Goal: Information Seeking & Learning: Learn about a topic

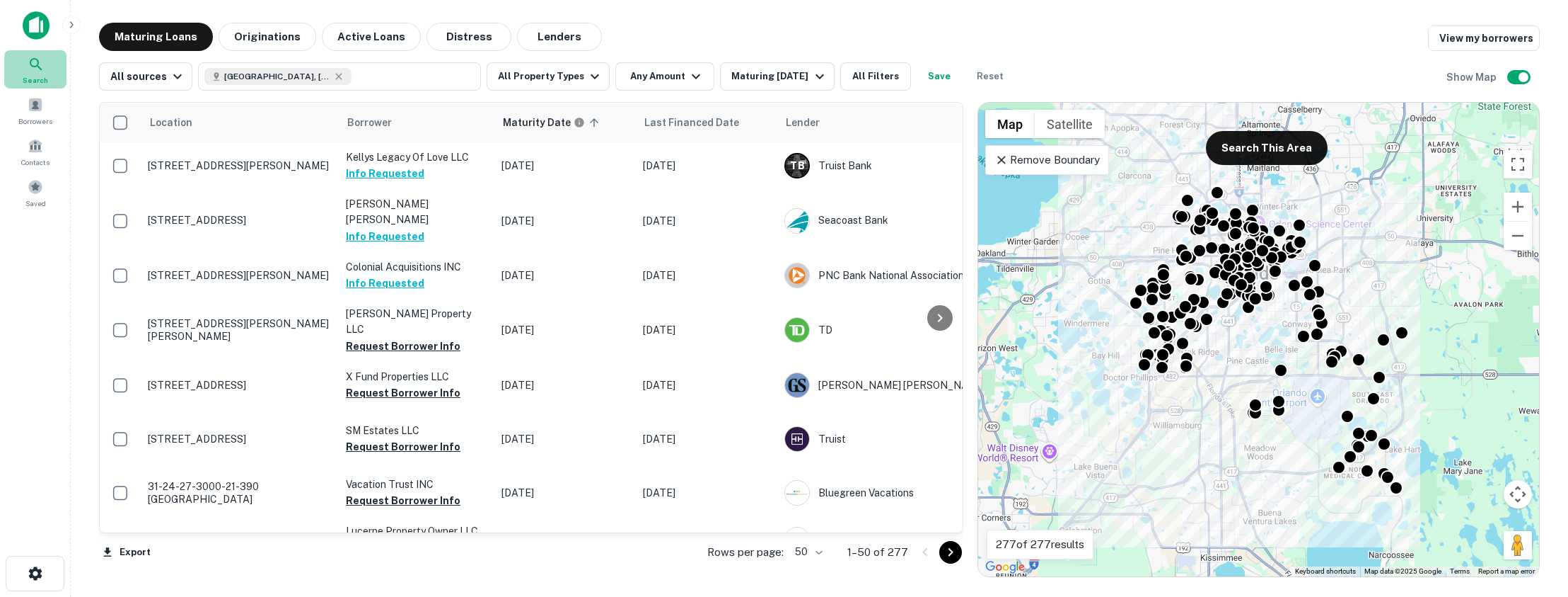
click at [41, 71] on icon at bounding box center [36, 65] width 17 height 17
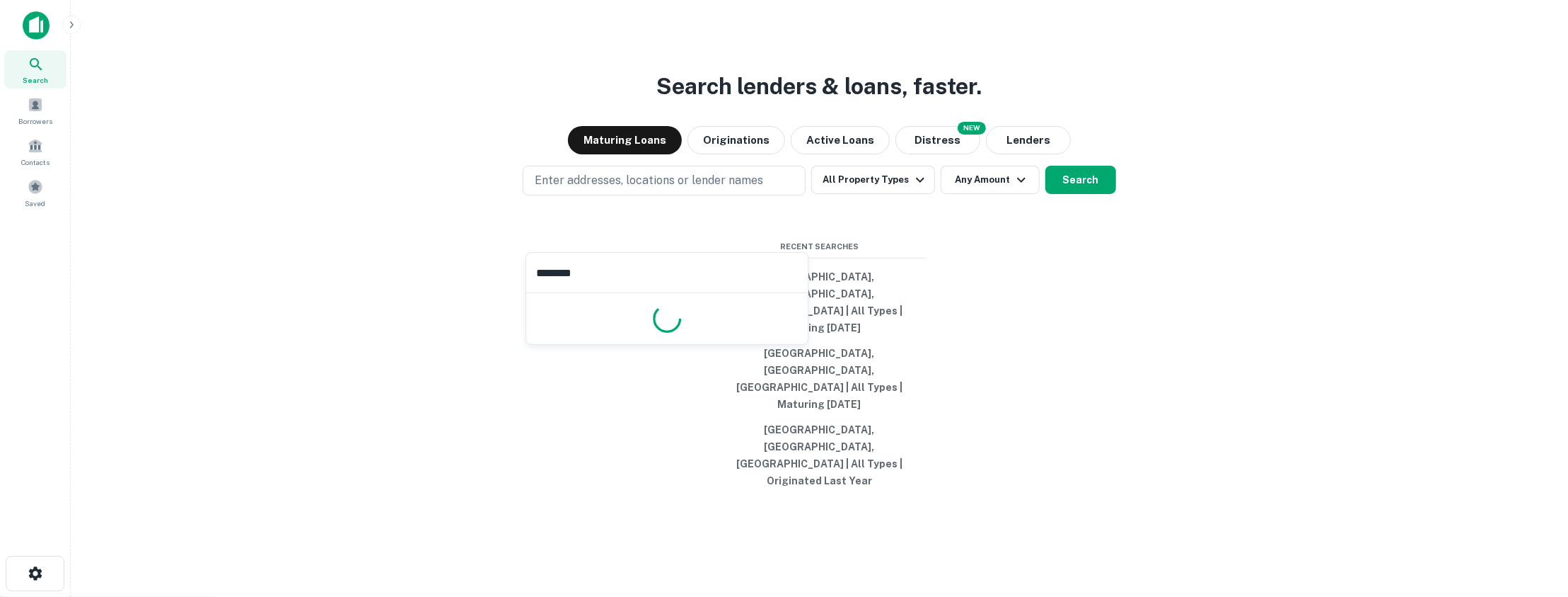
type input "*********"
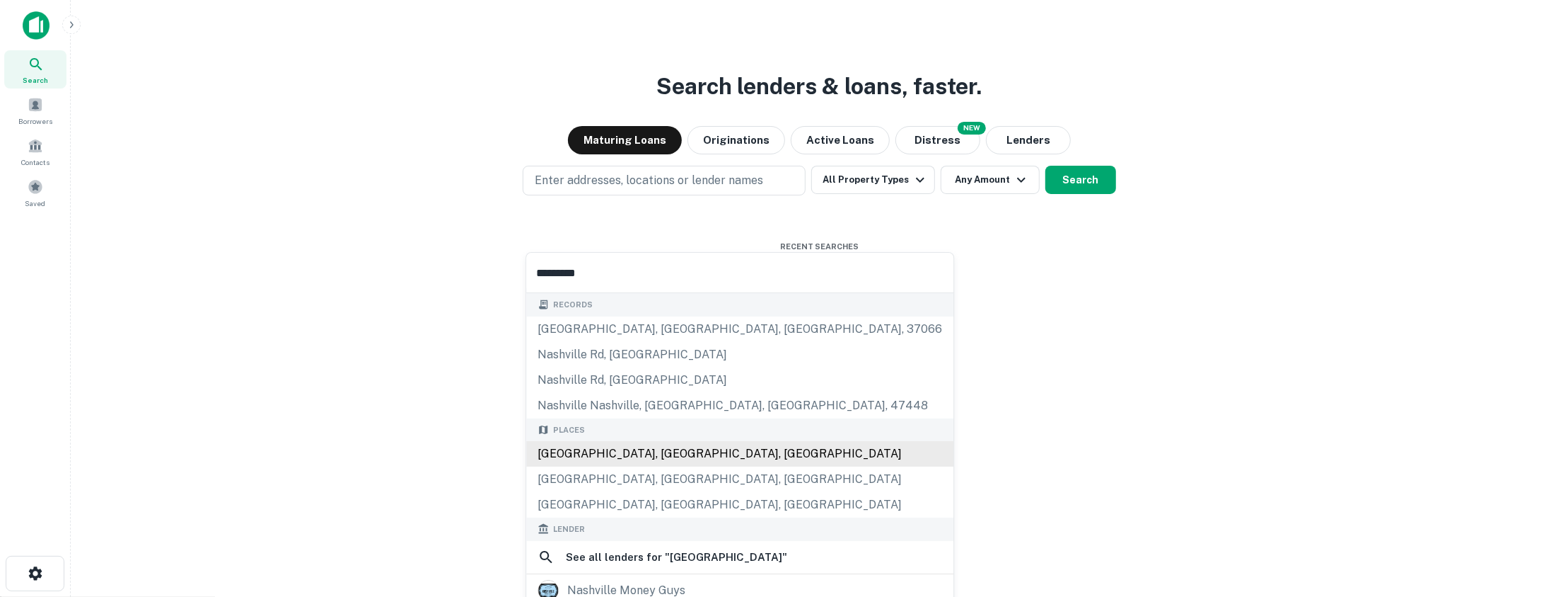
click at [626, 443] on div "[GEOGRAPHIC_DATA], [GEOGRAPHIC_DATA], [GEOGRAPHIC_DATA]" at bounding box center [739, 453] width 427 height 26
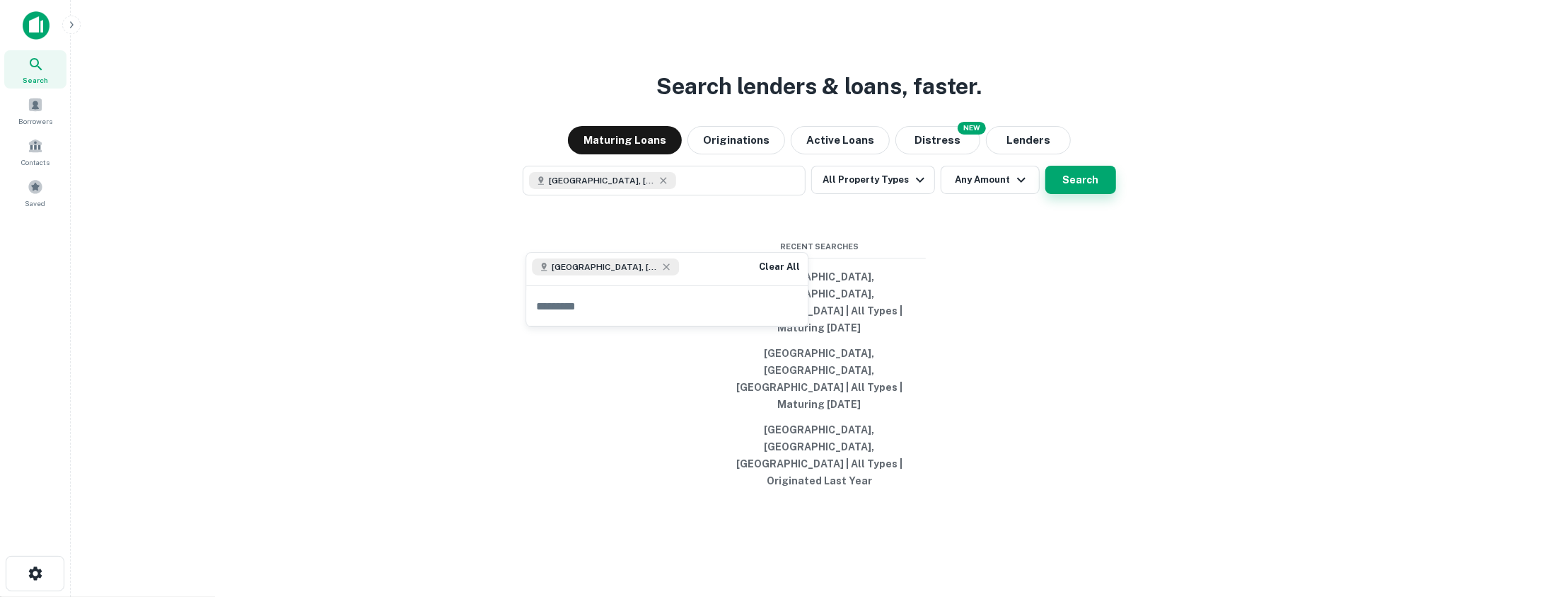
click at [1087, 194] on button "Search" at bounding box center [1080, 180] width 70 height 29
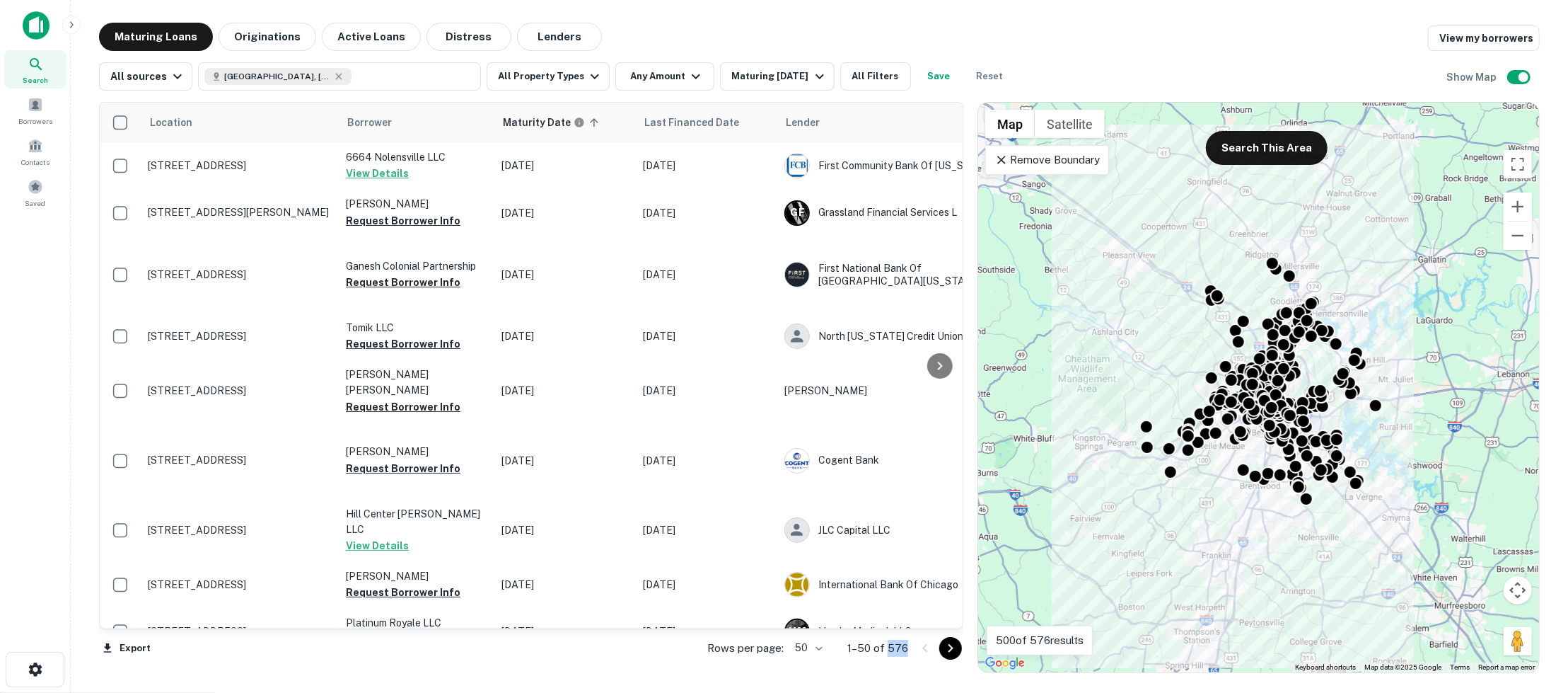
drag, startPoint x: 910, startPoint y: 643, endPoint x: 890, endPoint y: 644, distance: 20.0
click at [890, 596] on div "Rows per page: 50 ** 1–50 of 576" at bounding box center [826, 648] width 273 height 38
click at [687, 71] on icon "button" at bounding box center [696, 76] width 17 height 17
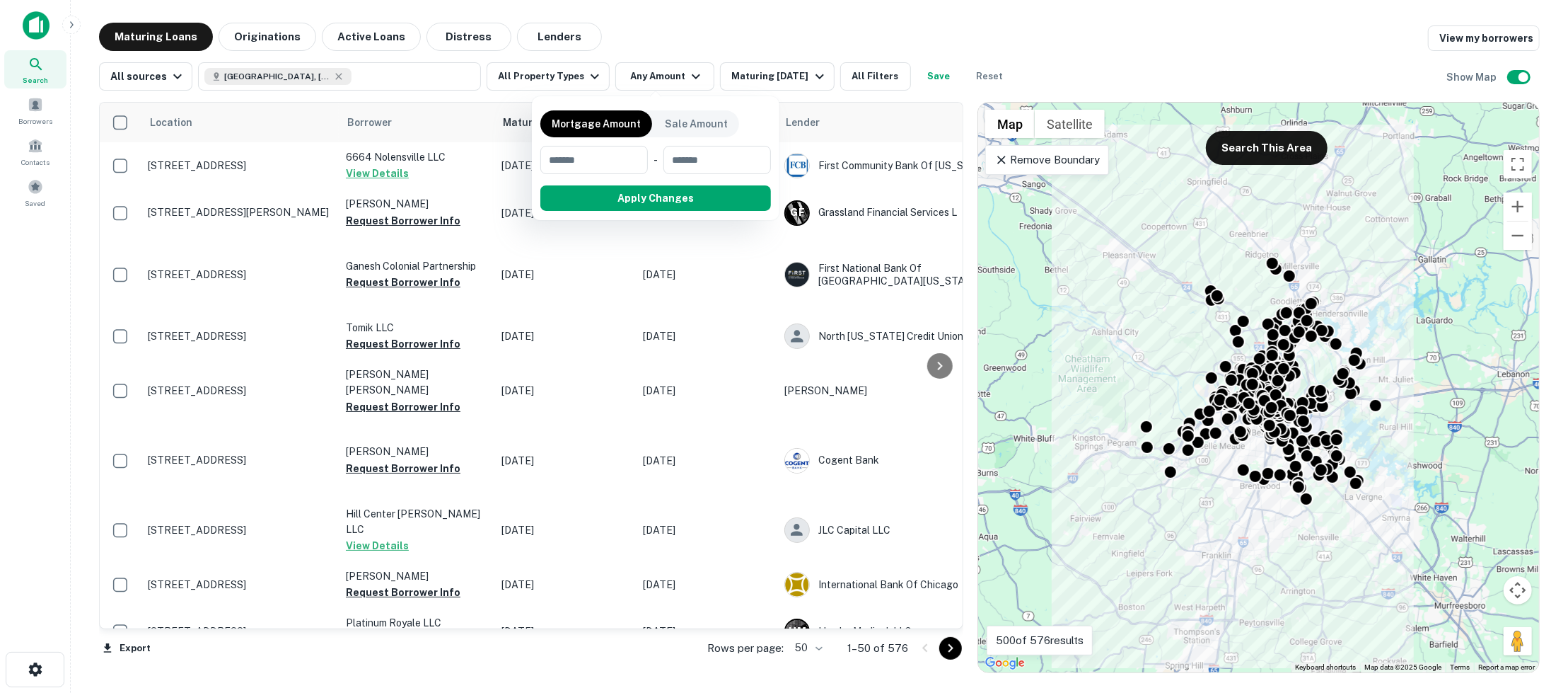
click at [674, 42] on div at bounding box center [784, 346] width 1568 height 693
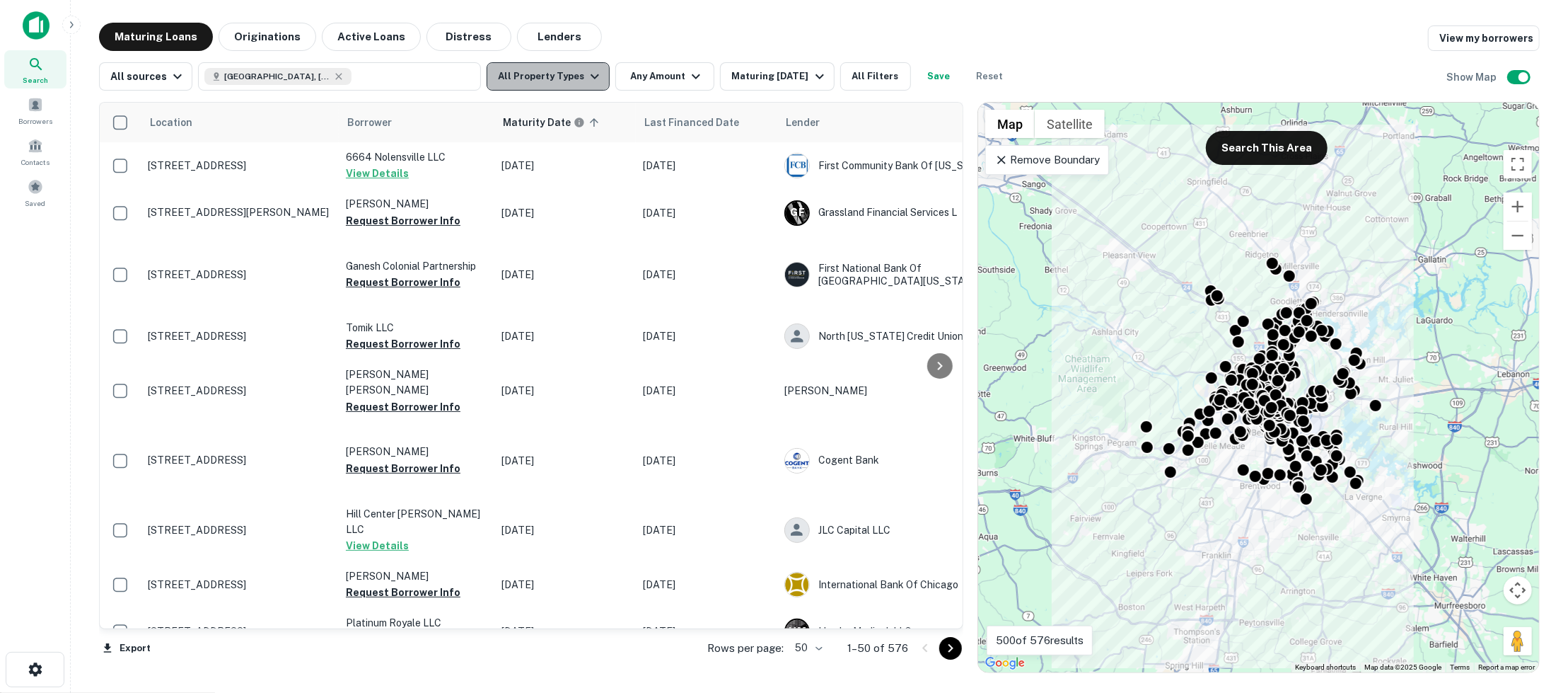
click at [590, 78] on icon "button" at bounding box center [595, 76] width 17 height 17
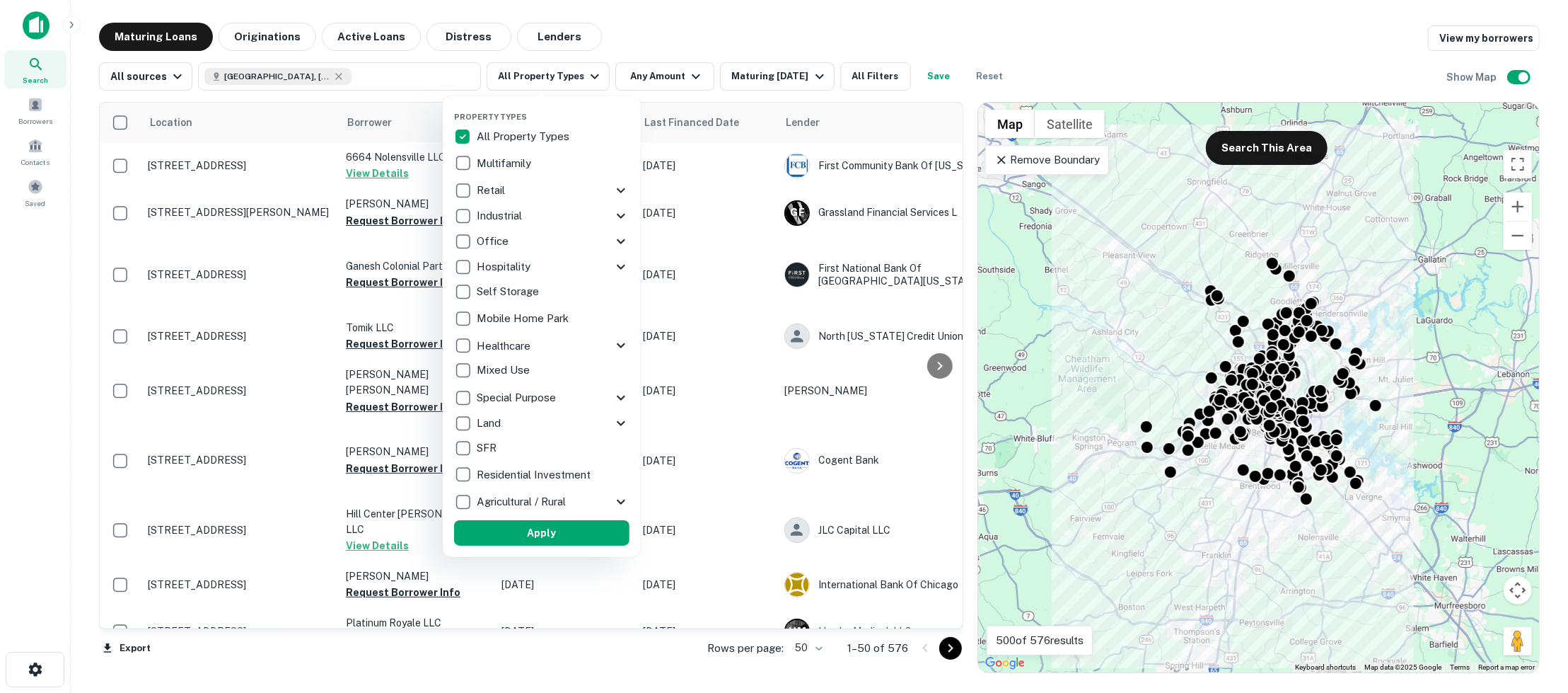
click at [791, 43] on div at bounding box center [784, 346] width 1568 height 693
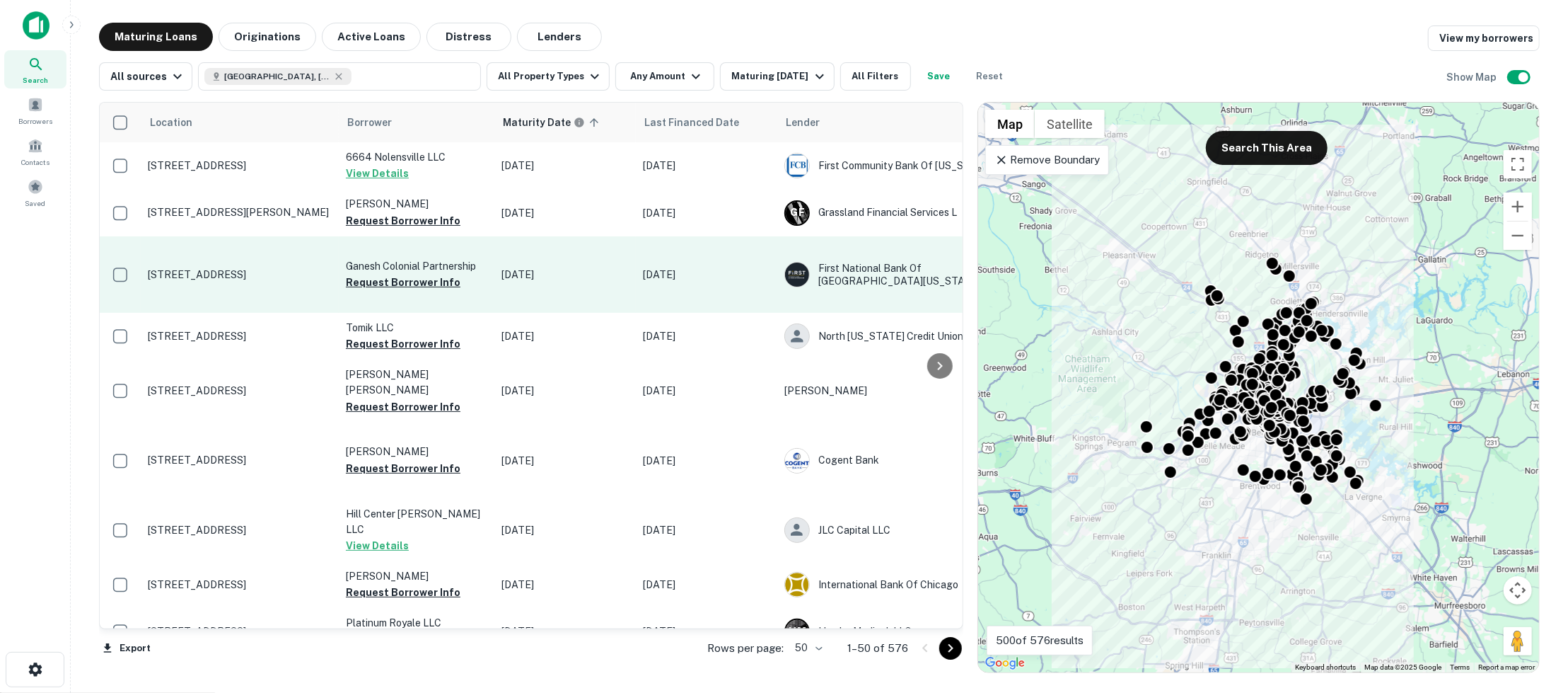
click at [217, 278] on p "[STREET_ADDRESS]" at bounding box center [239, 274] width 184 height 12
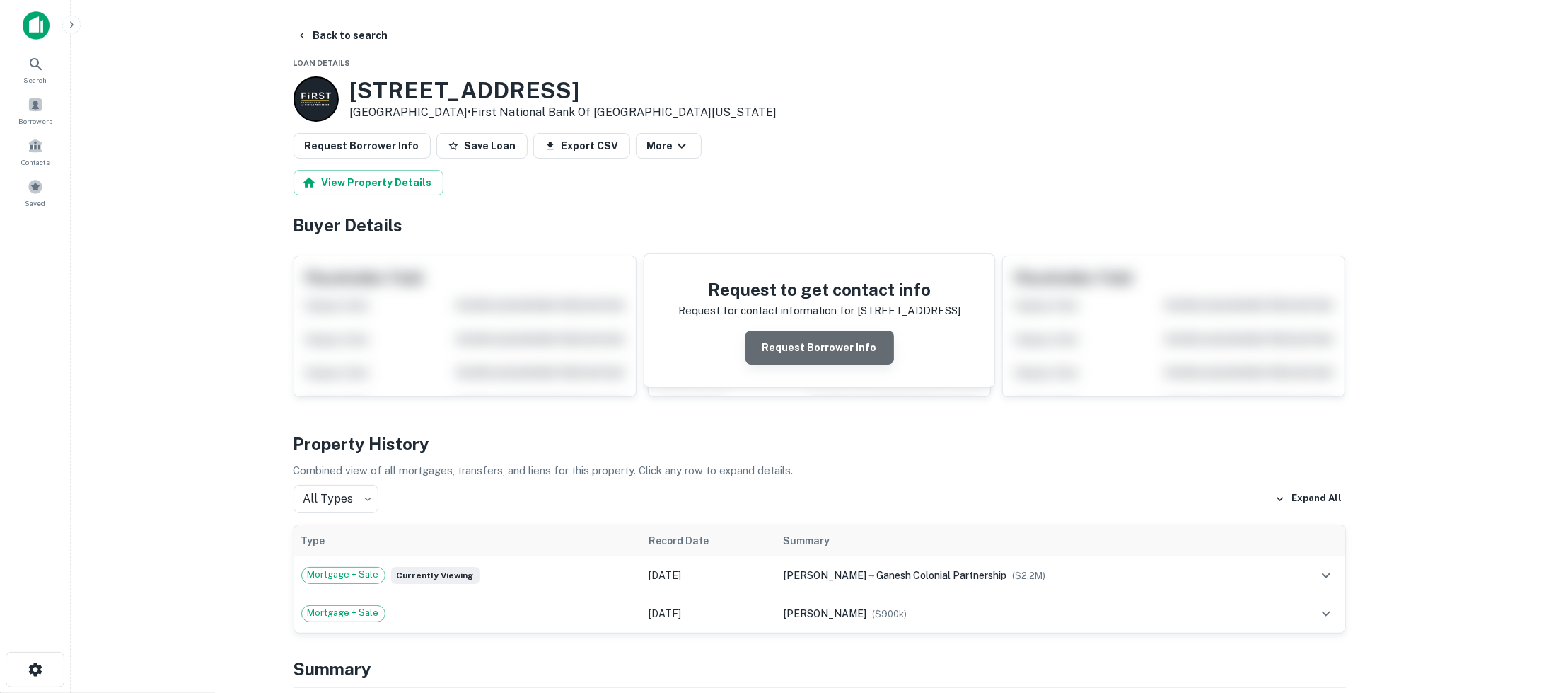
click at [828, 349] on button "Request Borrower Info" at bounding box center [819, 347] width 148 height 34
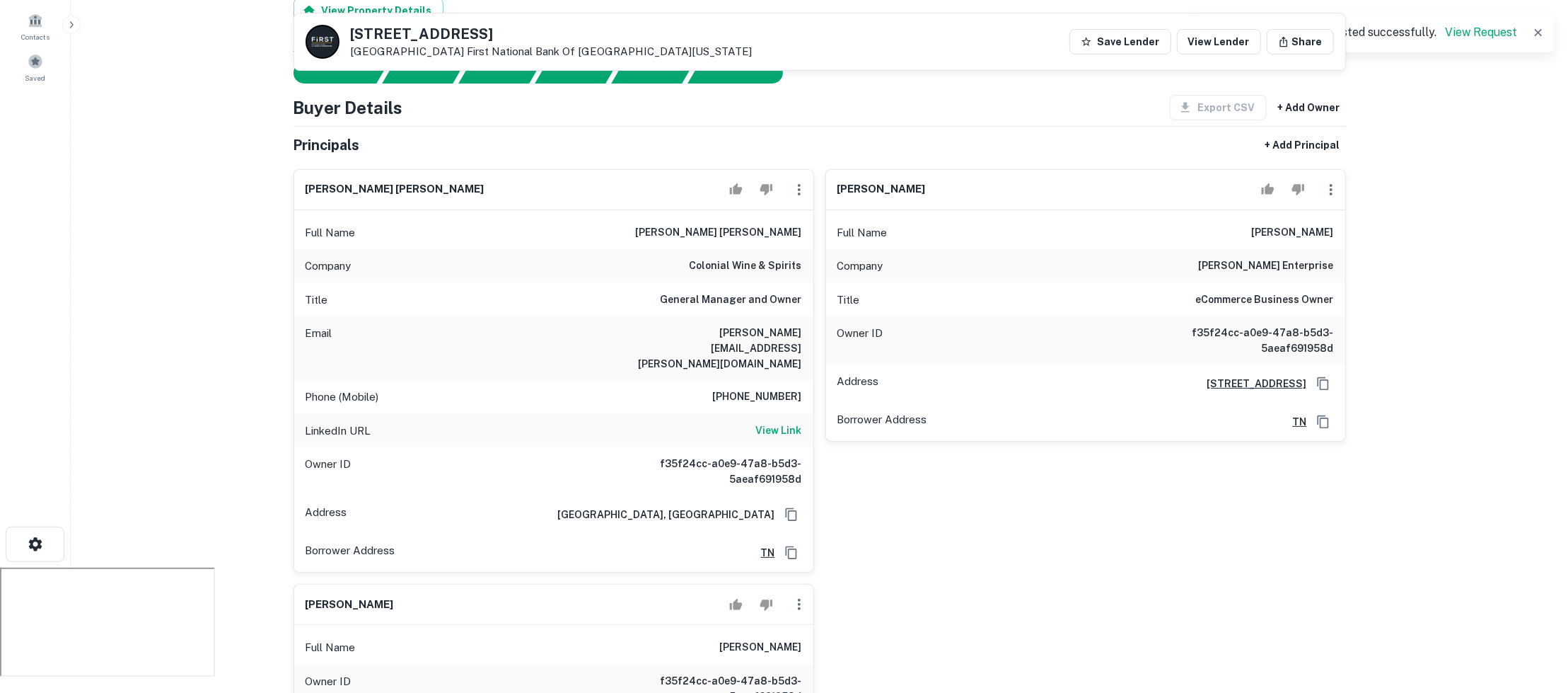
scroll to position [196, 0]
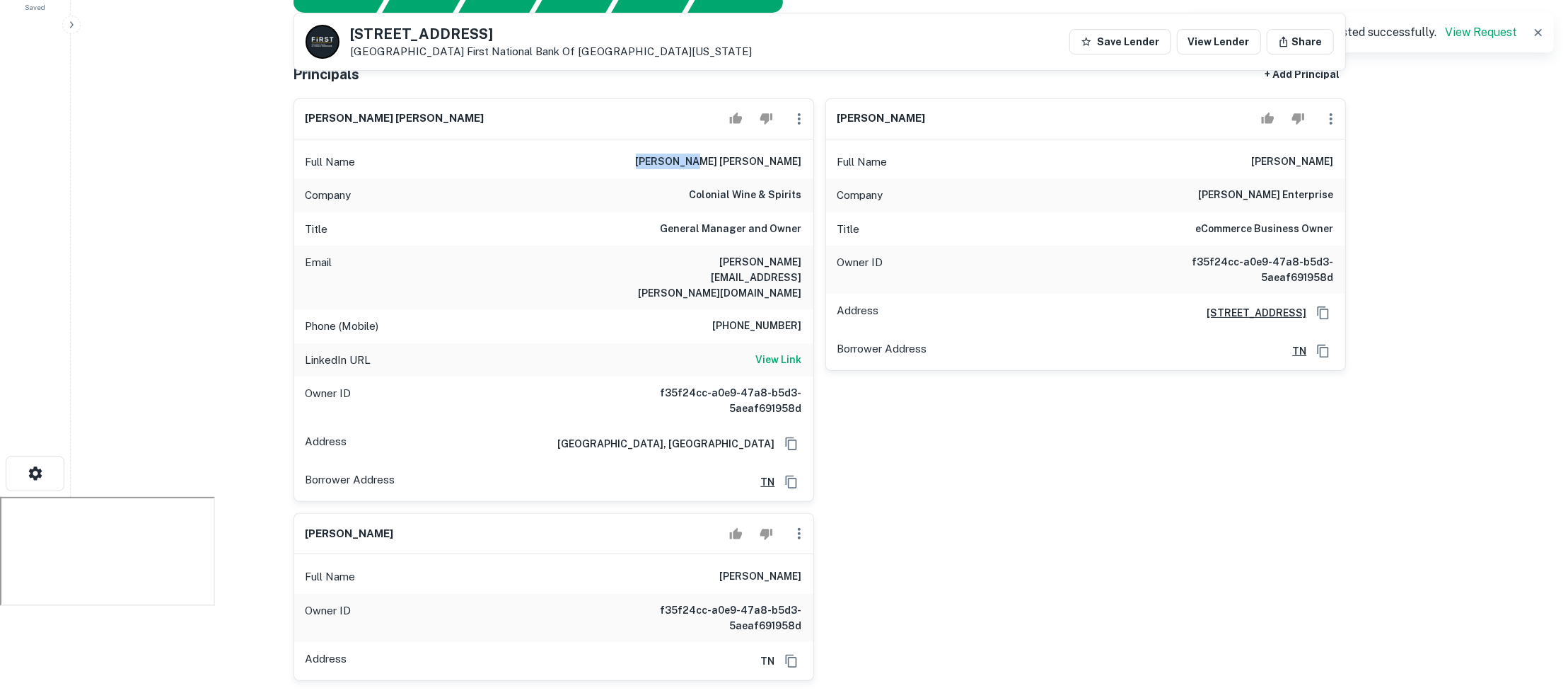
drag, startPoint x: 755, startPoint y: 162, endPoint x: 802, endPoint y: 161, distance: 47.0
click at [802, 161] on div "Full Name kalp patel" at bounding box center [554, 162] width 519 height 34
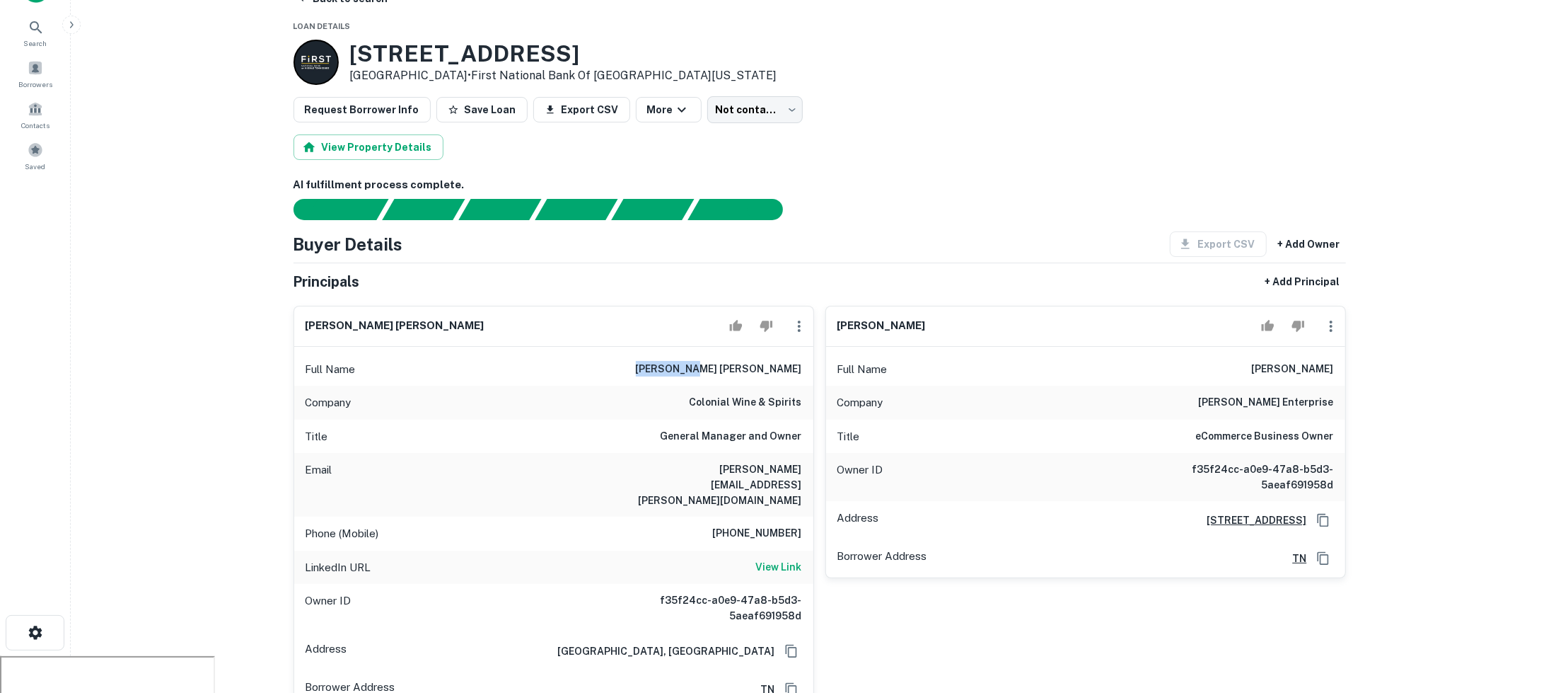
scroll to position [0, 0]
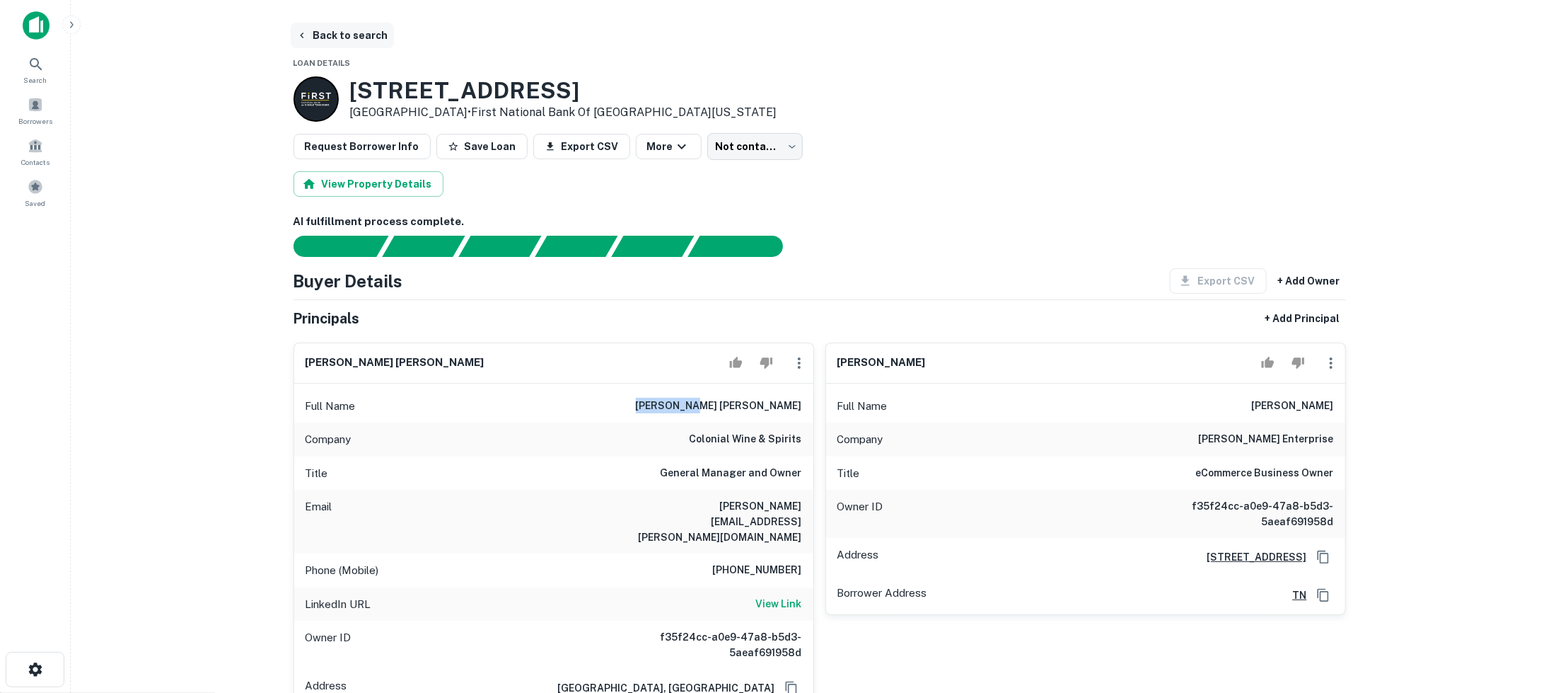
click at [348, 41] on button "Back to search" at bounding box center [342, 35] width 104 height 26
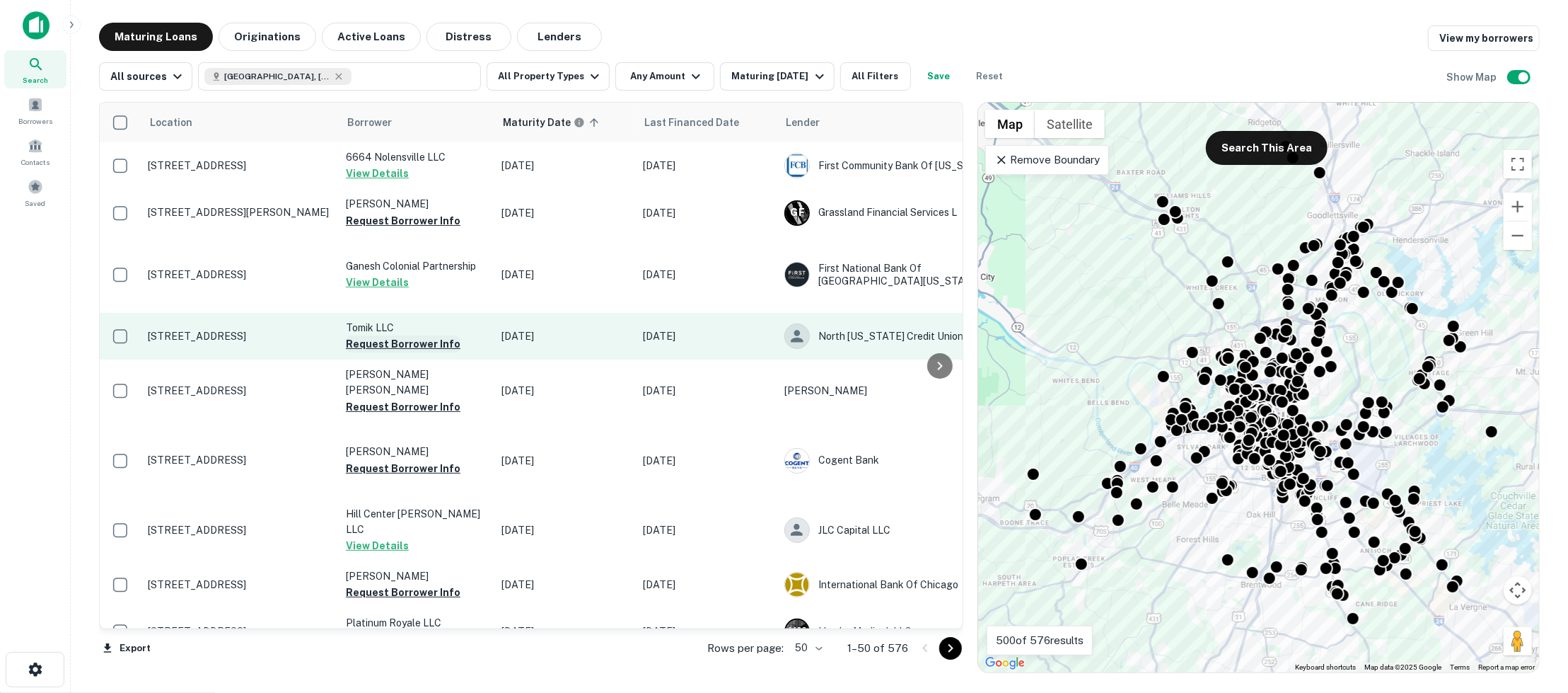
click at [431, 346] on button "Request Borrower Info" at bounding box center [402, 344] width 114 height 17
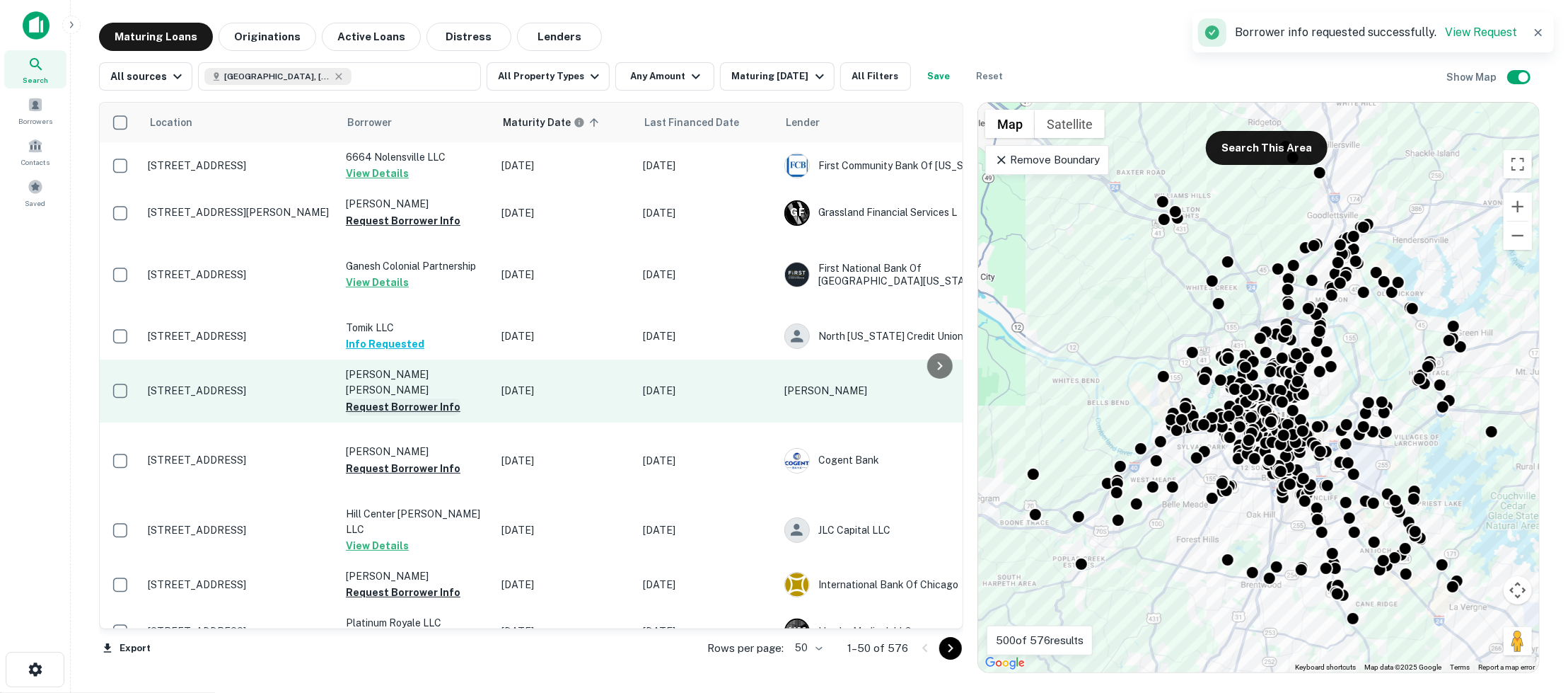
click at [425, 398] on button "Request Borrower Info" at bounding box center [402, 406] width 114 height 17
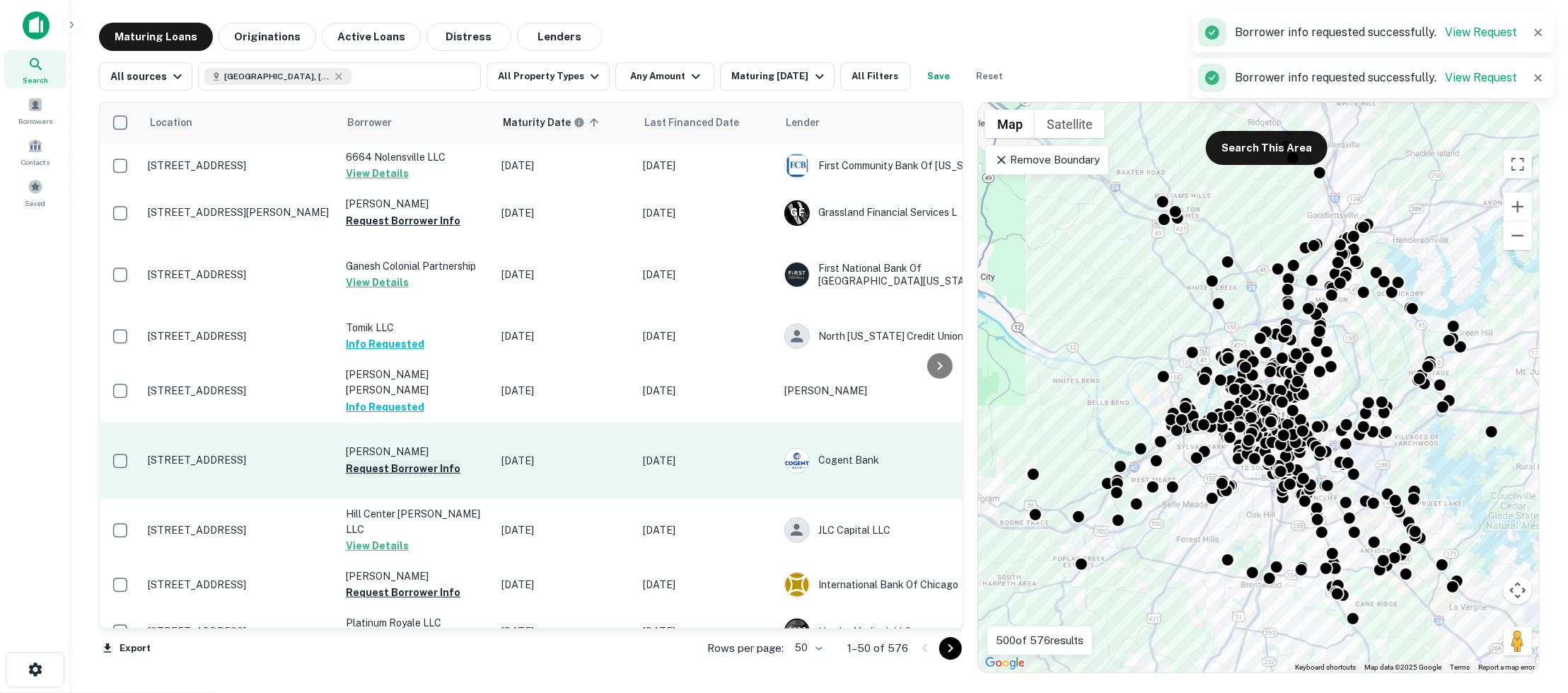
click at [413, 460] on button "Request Borrower Info" at bounding box center [402, 468] width 114 height 17
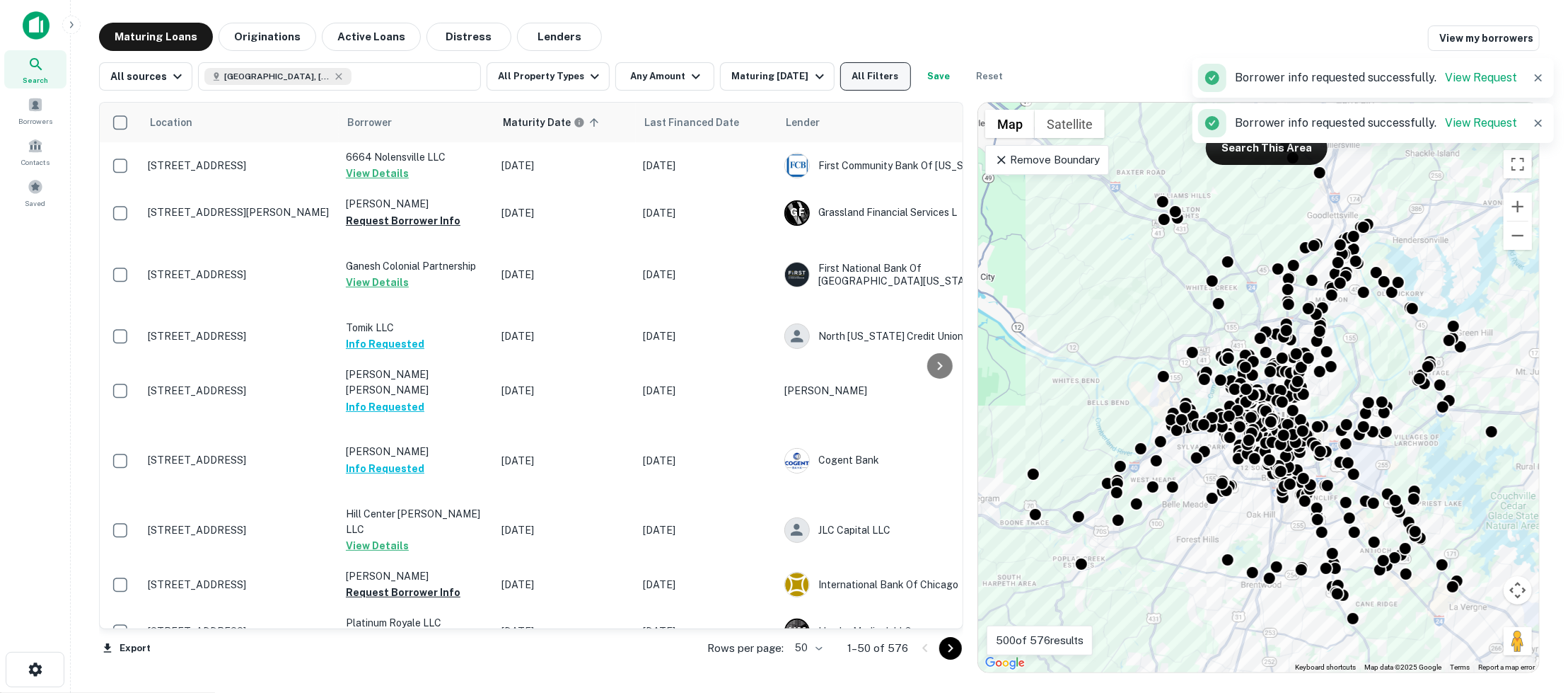
click at [855, 87] on button "All Filters" at bounding box center [875, 76] width 70 height 29
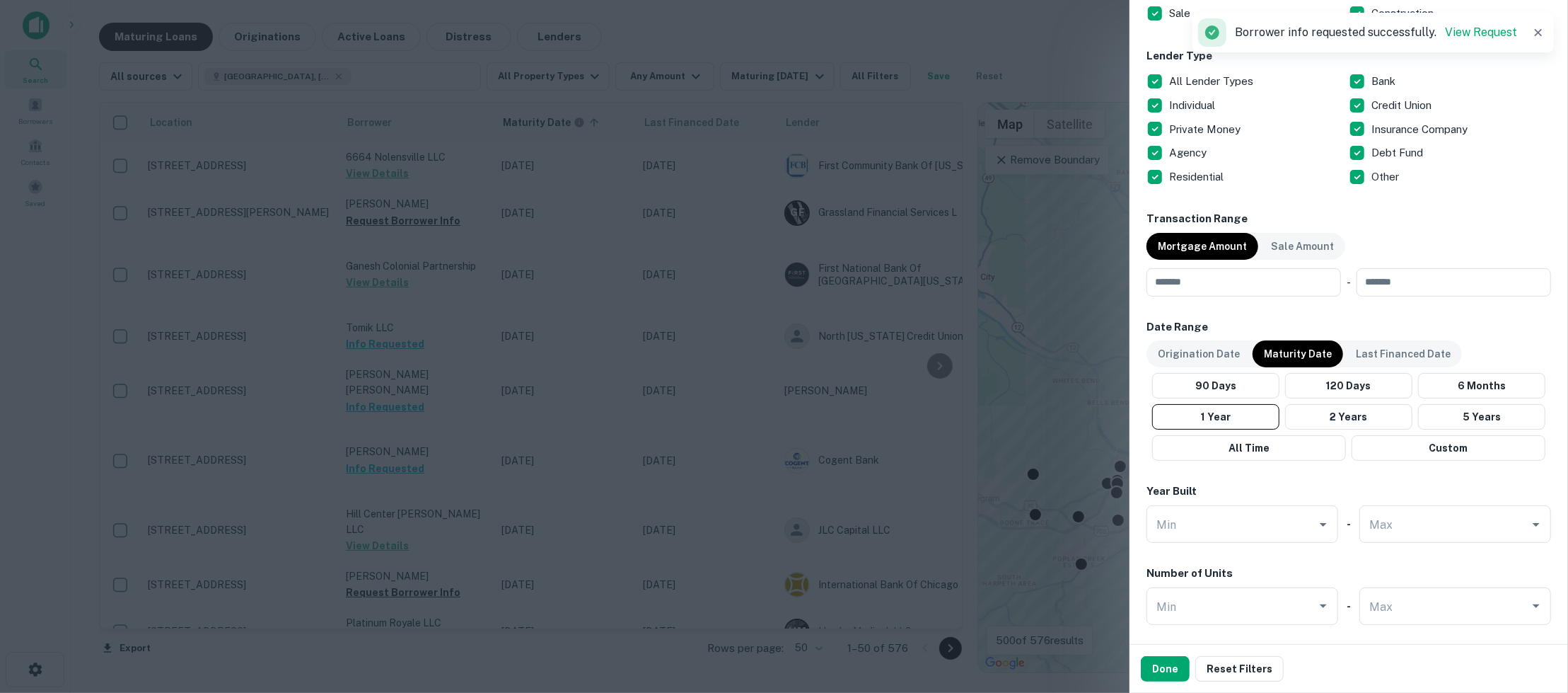
scroll to position [870, 0]
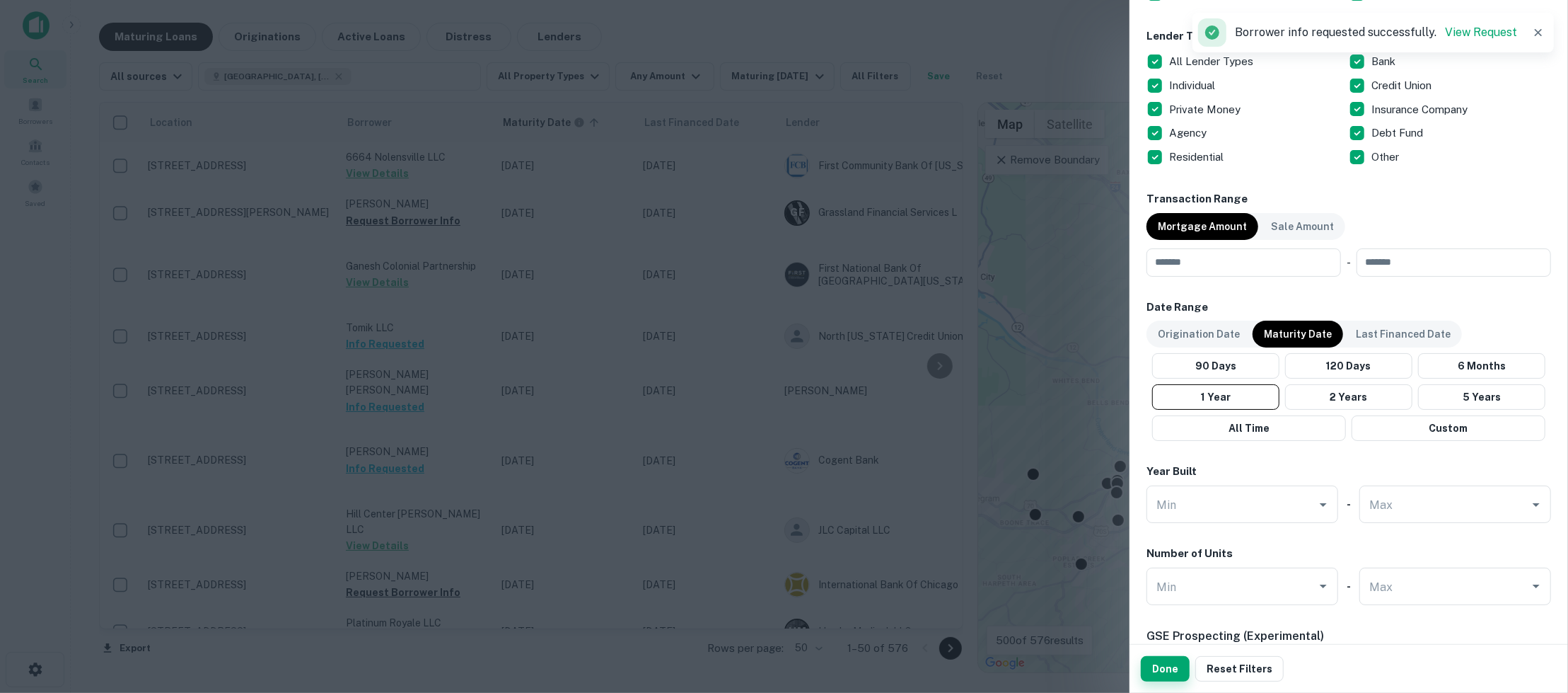
click at [1158, 596] on button "Done" at bounding box center [1165, 668] width 49 height 26
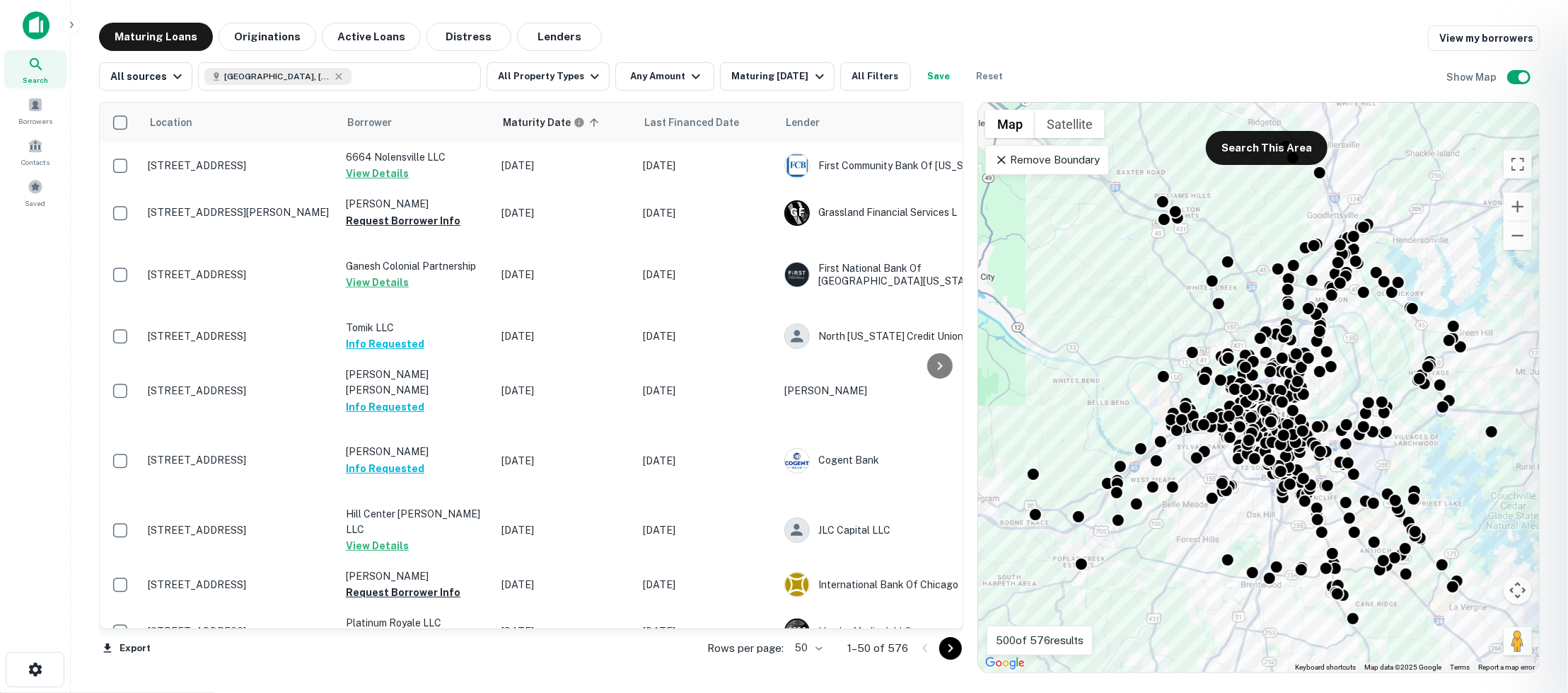
click at [439, 348] on div at bounding box center [784, 346] width 1568 height 693
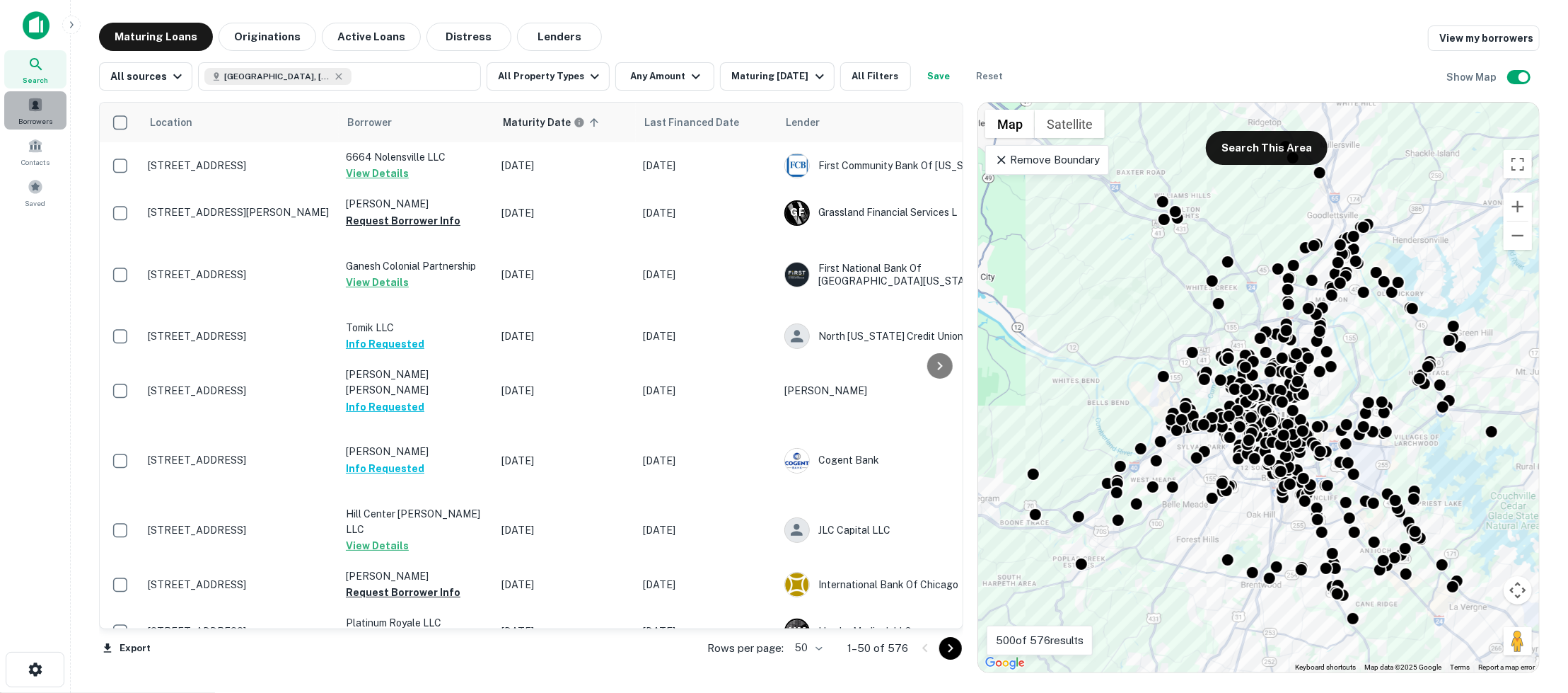
click at [45, 114] on div "Borrowers" at bounding box center [34, 110] width 62 height 38
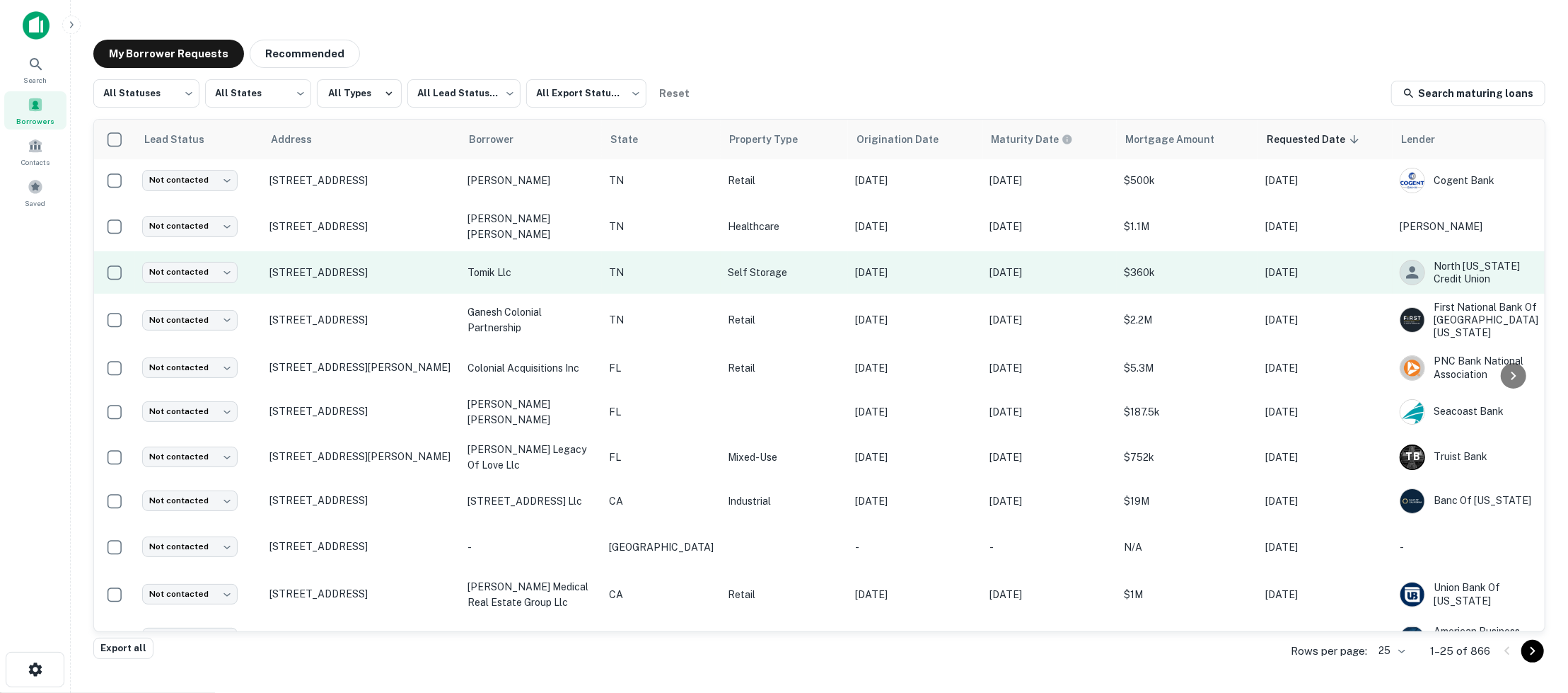
click at [579, 280] on td "tomik llc" at bounding box center [531, 272] width 142 height 43
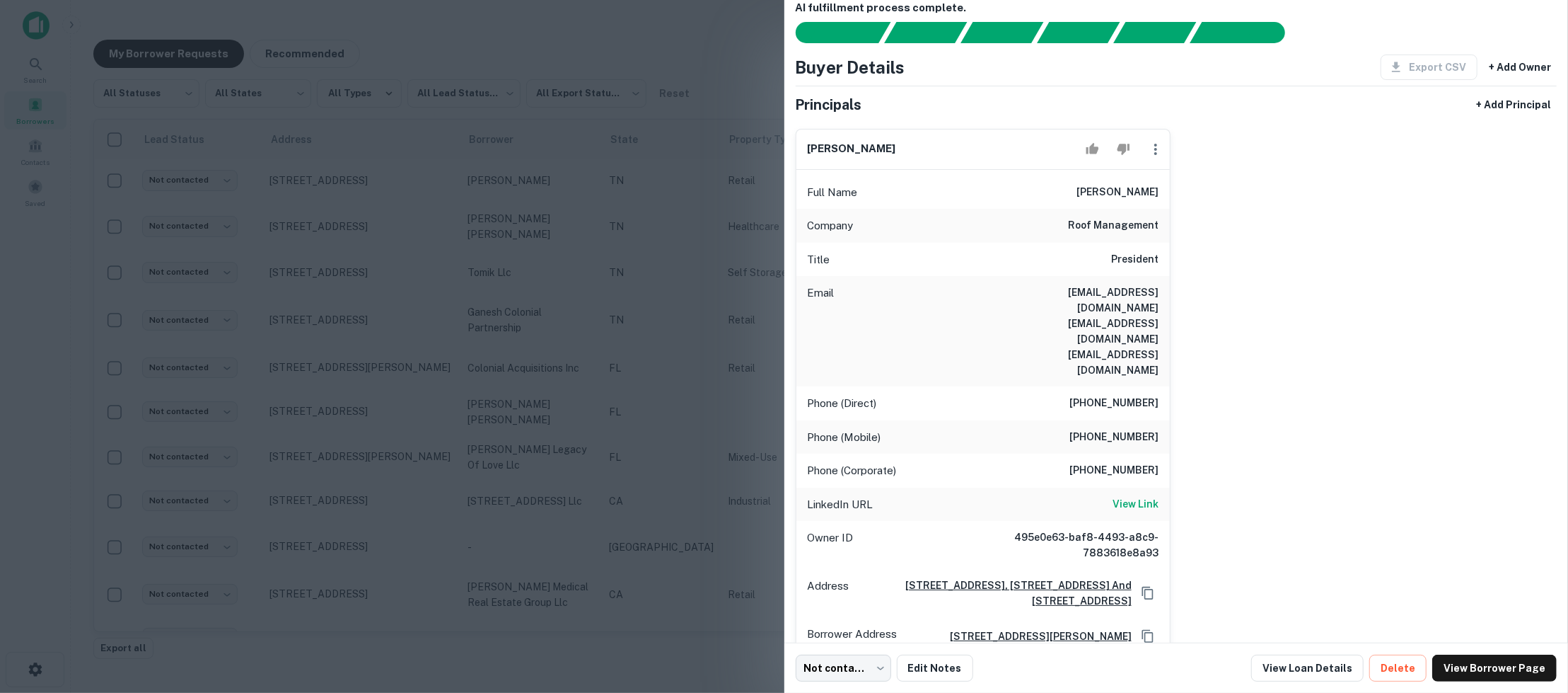
scroll to position [66, 0]
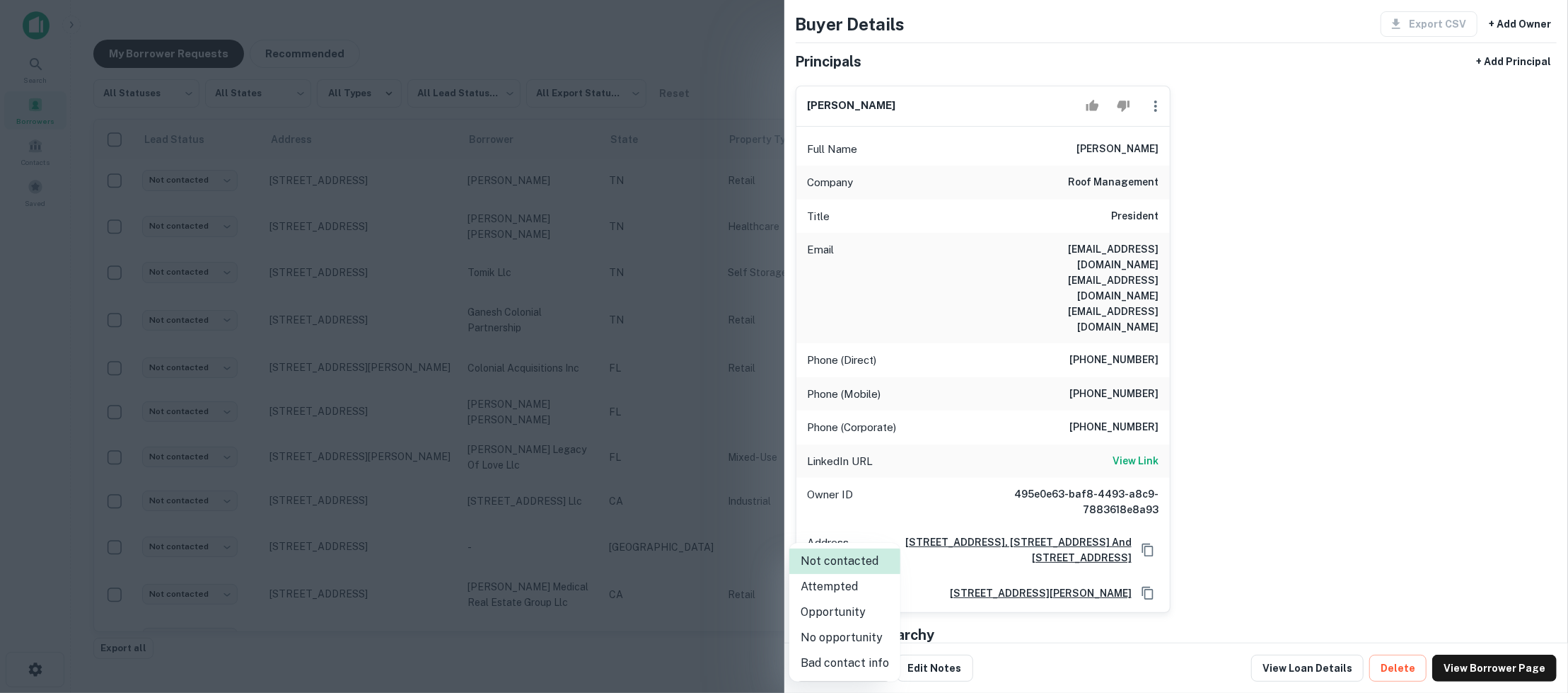
click at [883, 672] on body "Search Borrowers Contacts Saved My Borrower Requests Recommended All Statuses *…" at bounding box center [784, 346] width 1568 height 693
click at [946, 671] on div at bounding box center [784, 346] width 1568 height 693
click at [696, 70] on div at bounding box center [784, 346] width 1568 height 693
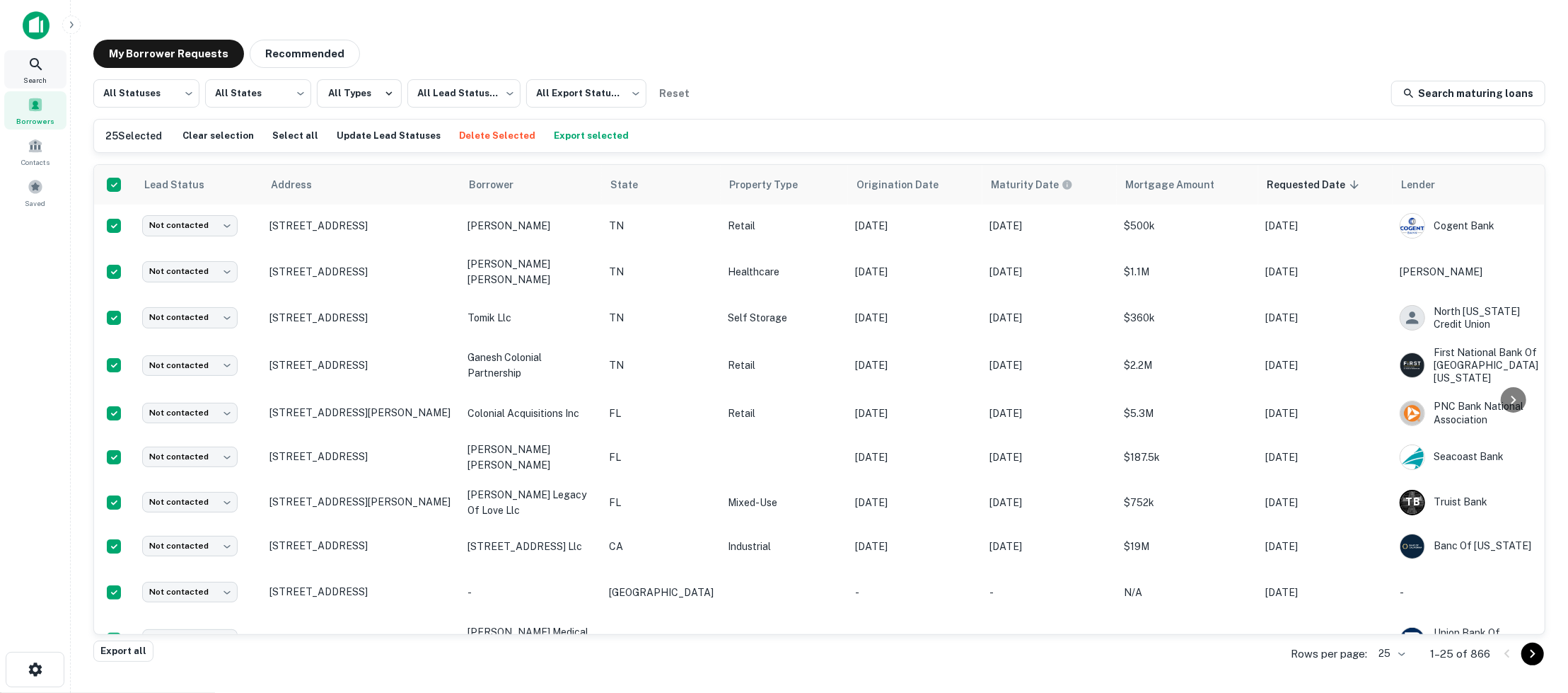
click at [37, 70] on icon at bounding box center [36, 65] width 17 height 17
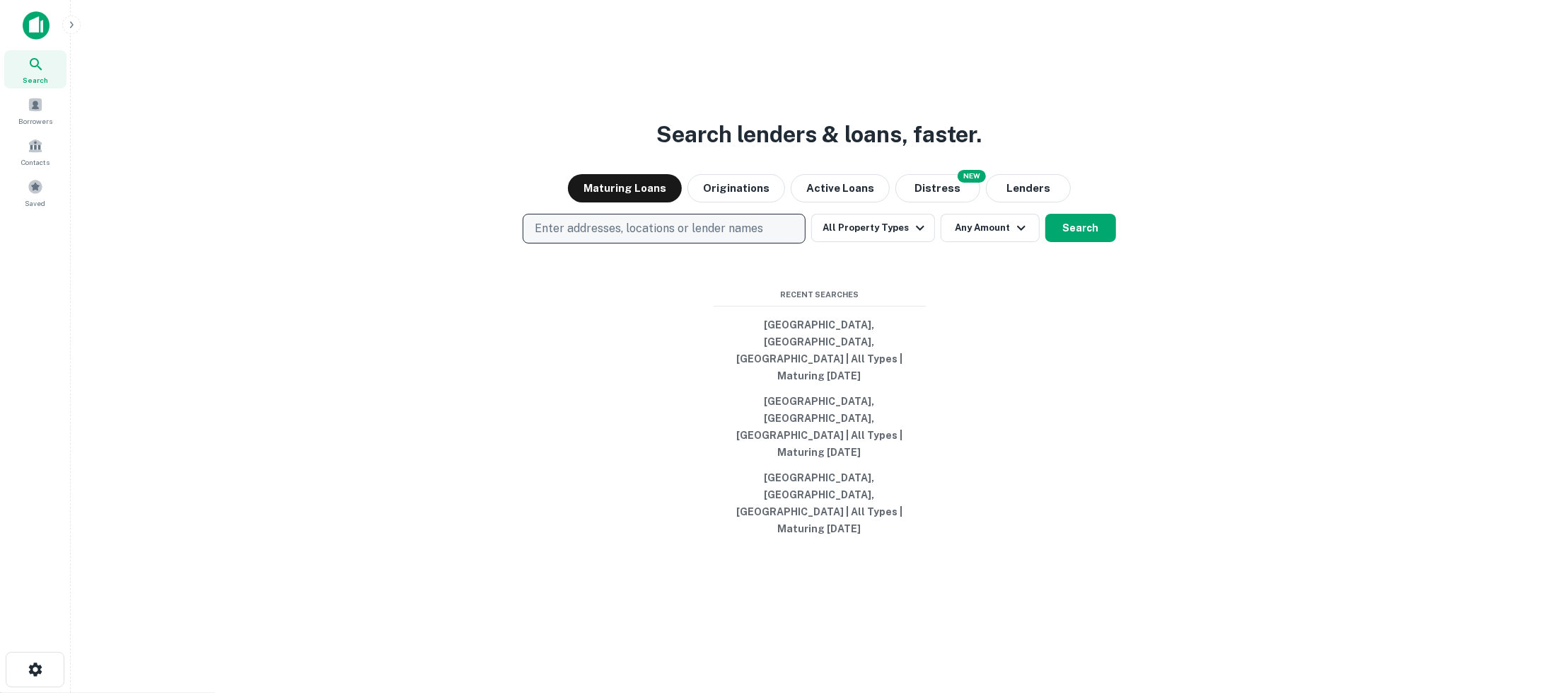
click at [737, 237] on p "Enter addresses, locations or lender names" at bounding box center [649, 228] width 228 height 17
type input "*********"
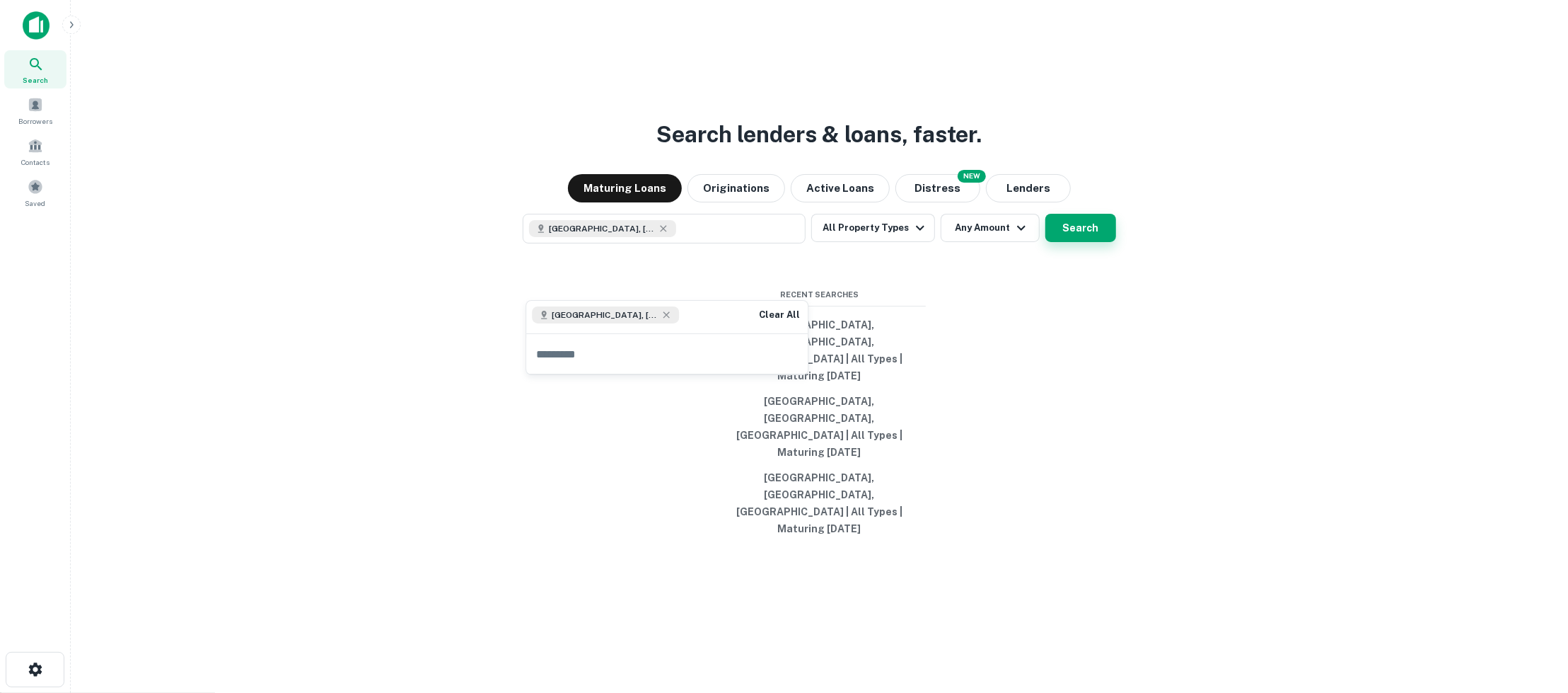
click at [1085, 242] on button "Search" at bounding box center [1080, 228] width 70 height 29
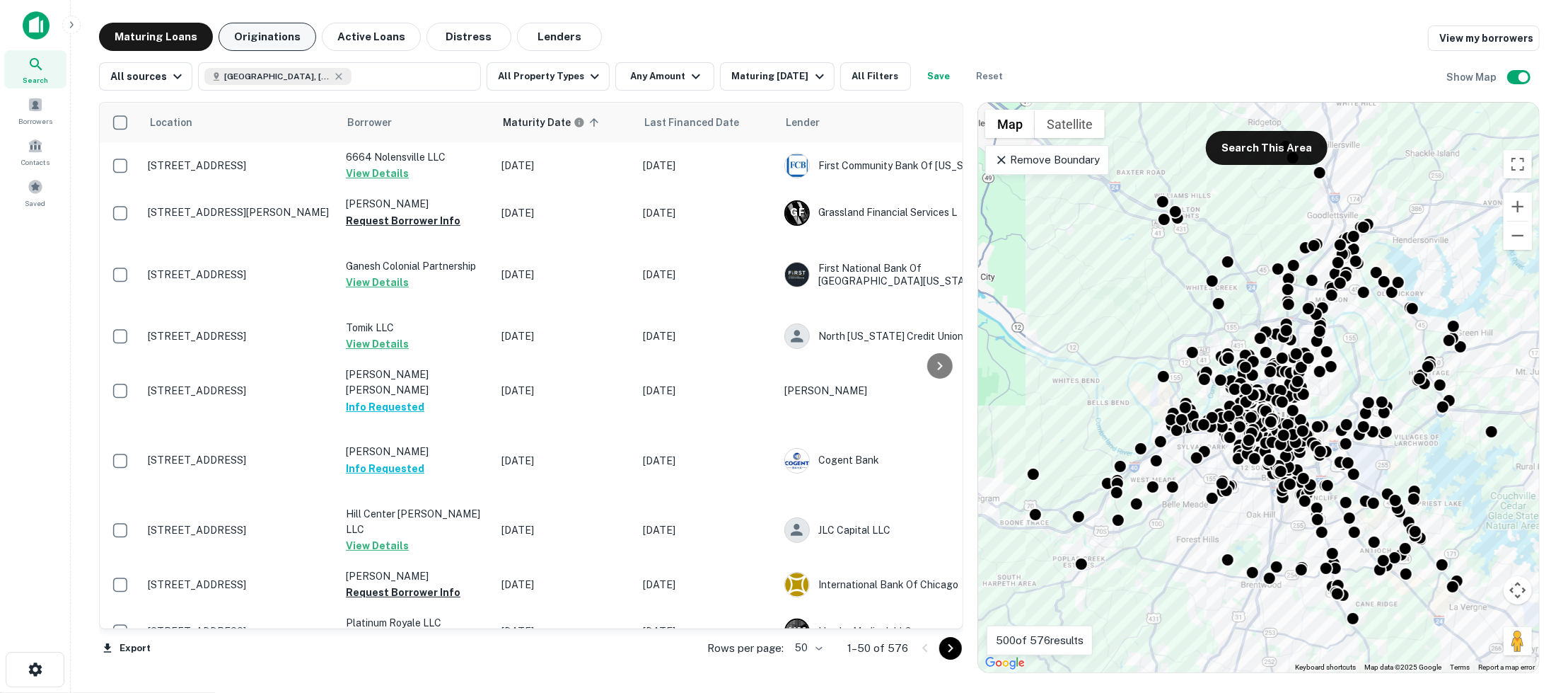
click at [257, 26] on button "Originations" at bounding box center [267, 37] width 98 height 29
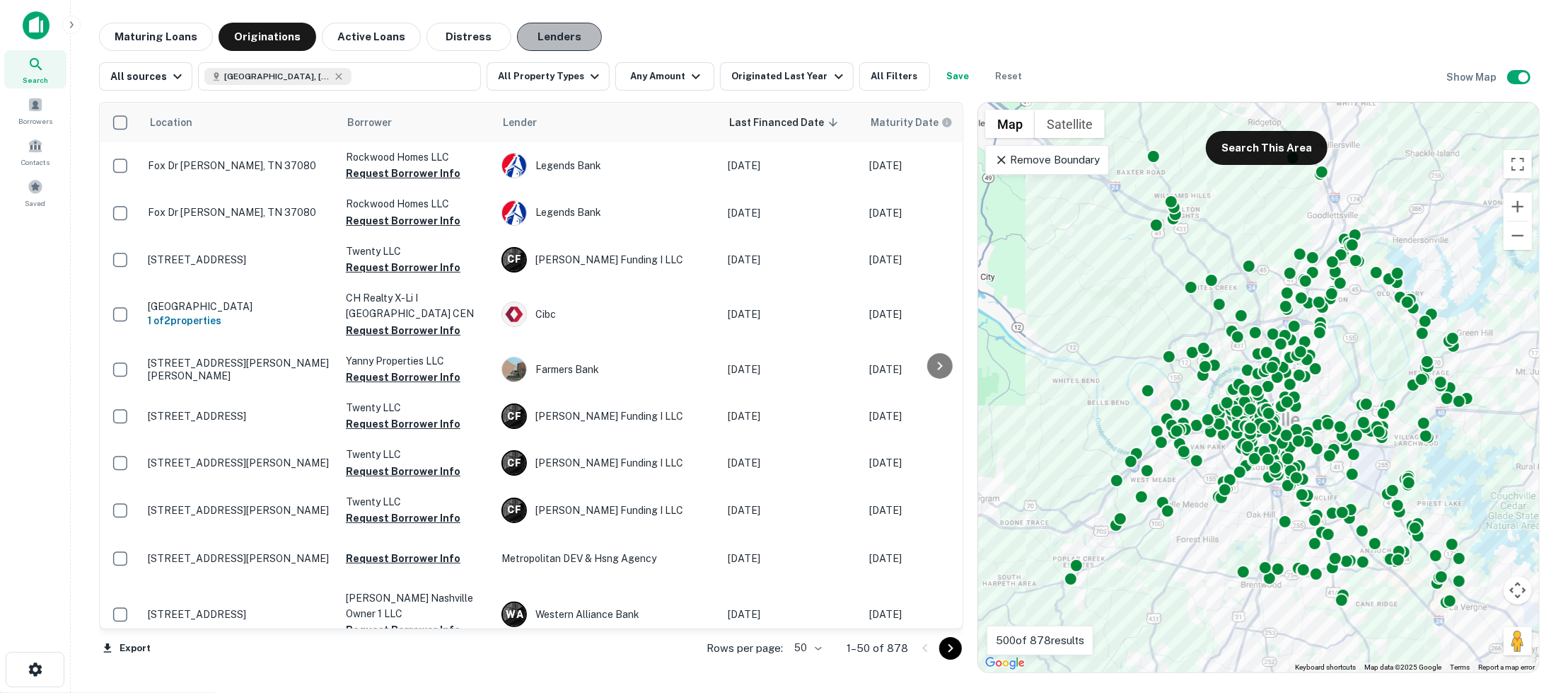
click at [544, 35] on button "Lenders" at bounding box center [559, 37] width 85 height 29
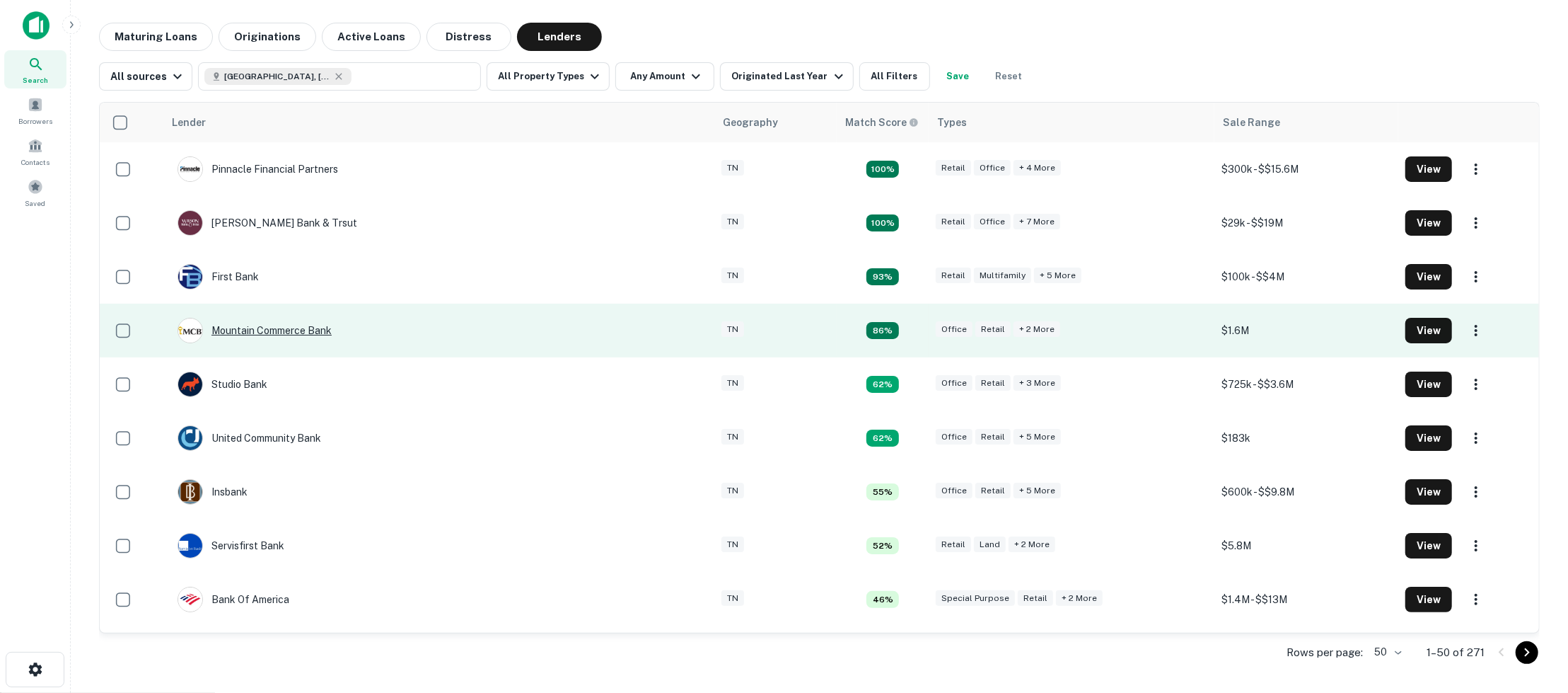
click at [325, 335] on div "Mountain Commerce Bank" at bounding box center [255, 330] width 154 height 26
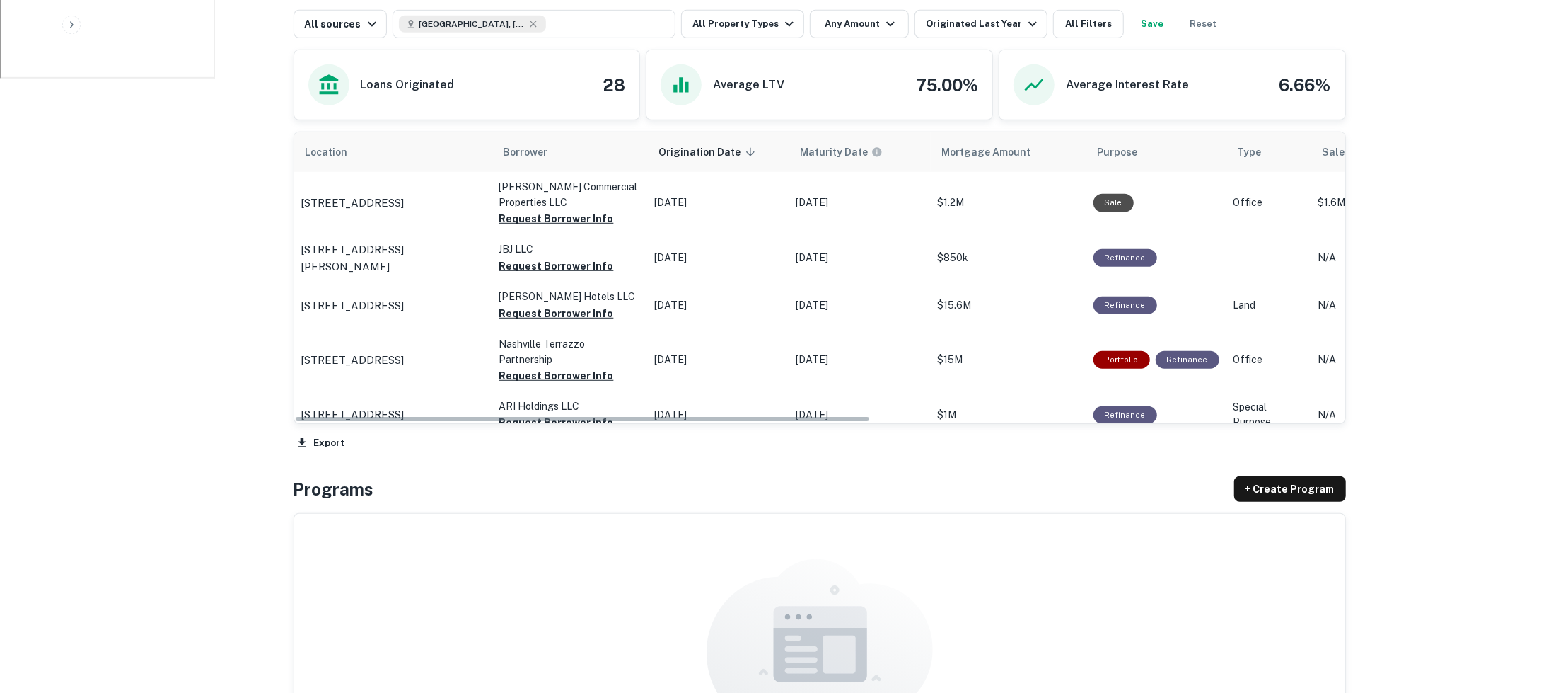
scroll to position [725, 0]
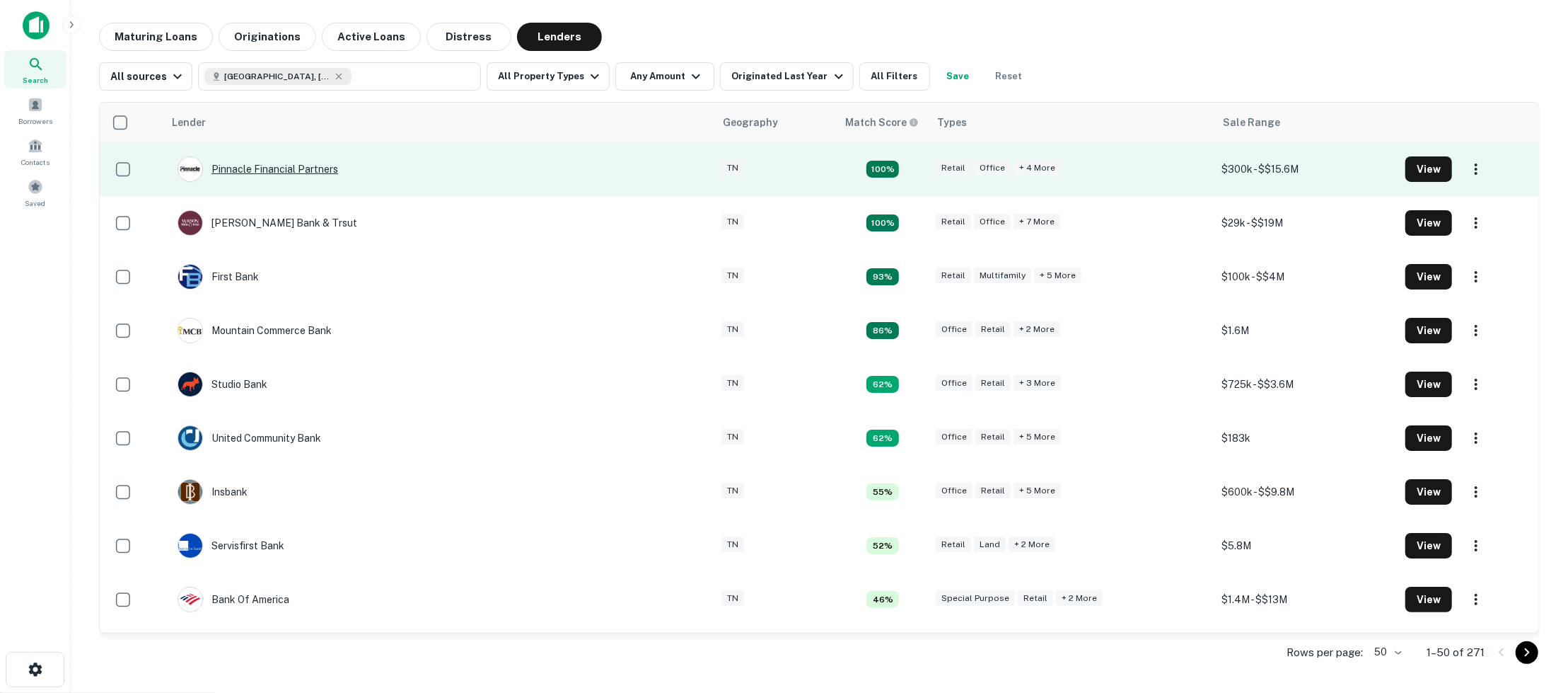
click at [296, 167] on div "Pinnacle Financial Partners" at bounding box center [258, 168] width 161 height 26
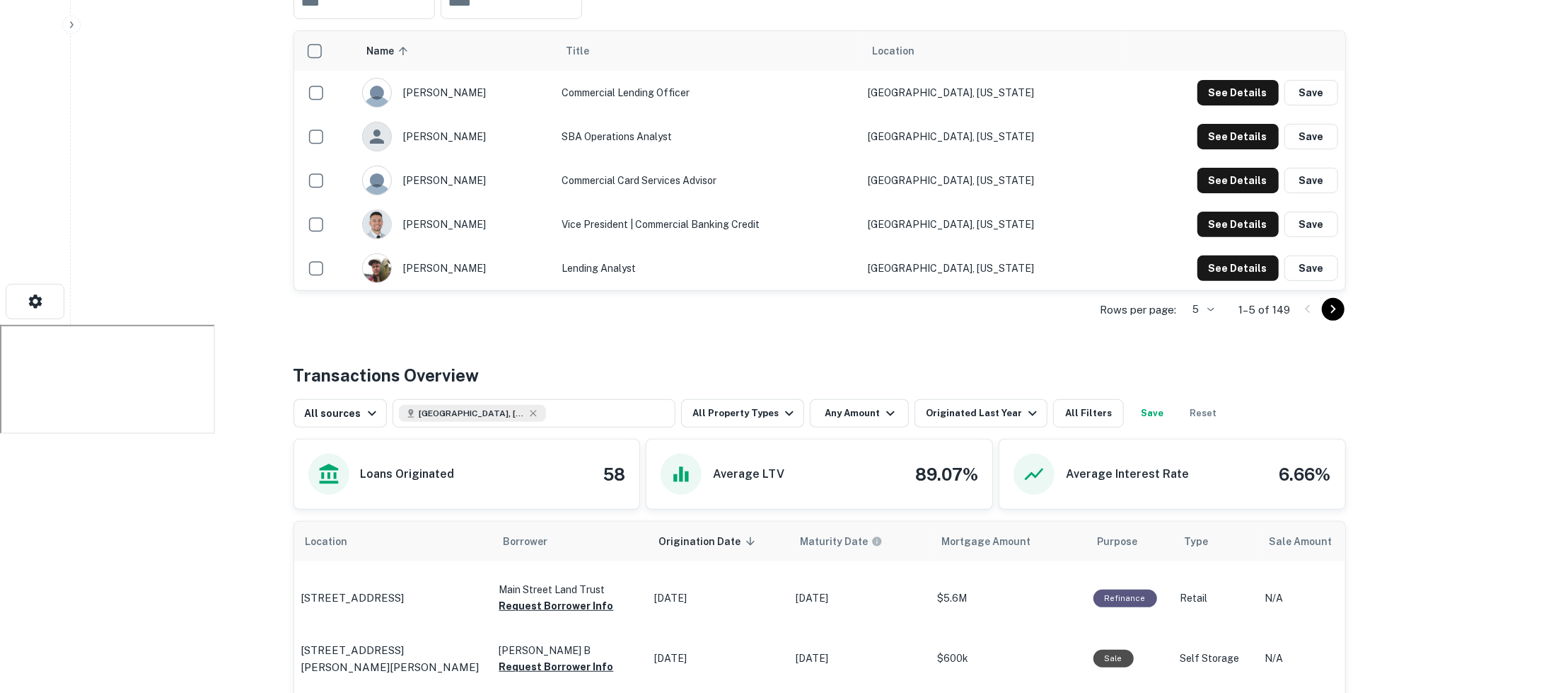
scroll to position [366, 0]
drag, startPoint x: 598, startPoint y: 481, endPoint x: 632, endPoint y: 475, distance: 34.5
click at [632, 475] on div "Loans Originated 58" at bounding box center [466, 475] width 345 height 69
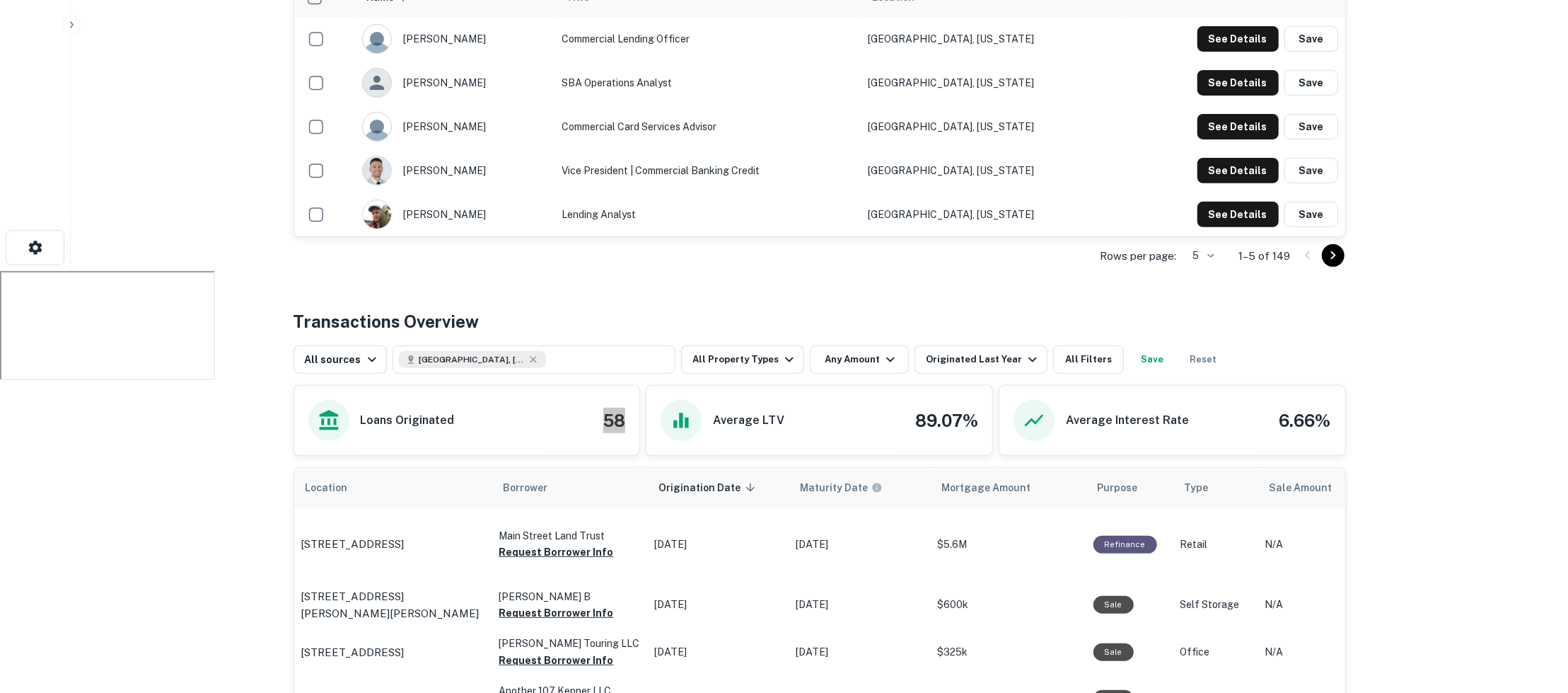
scroll to position [435, 0]
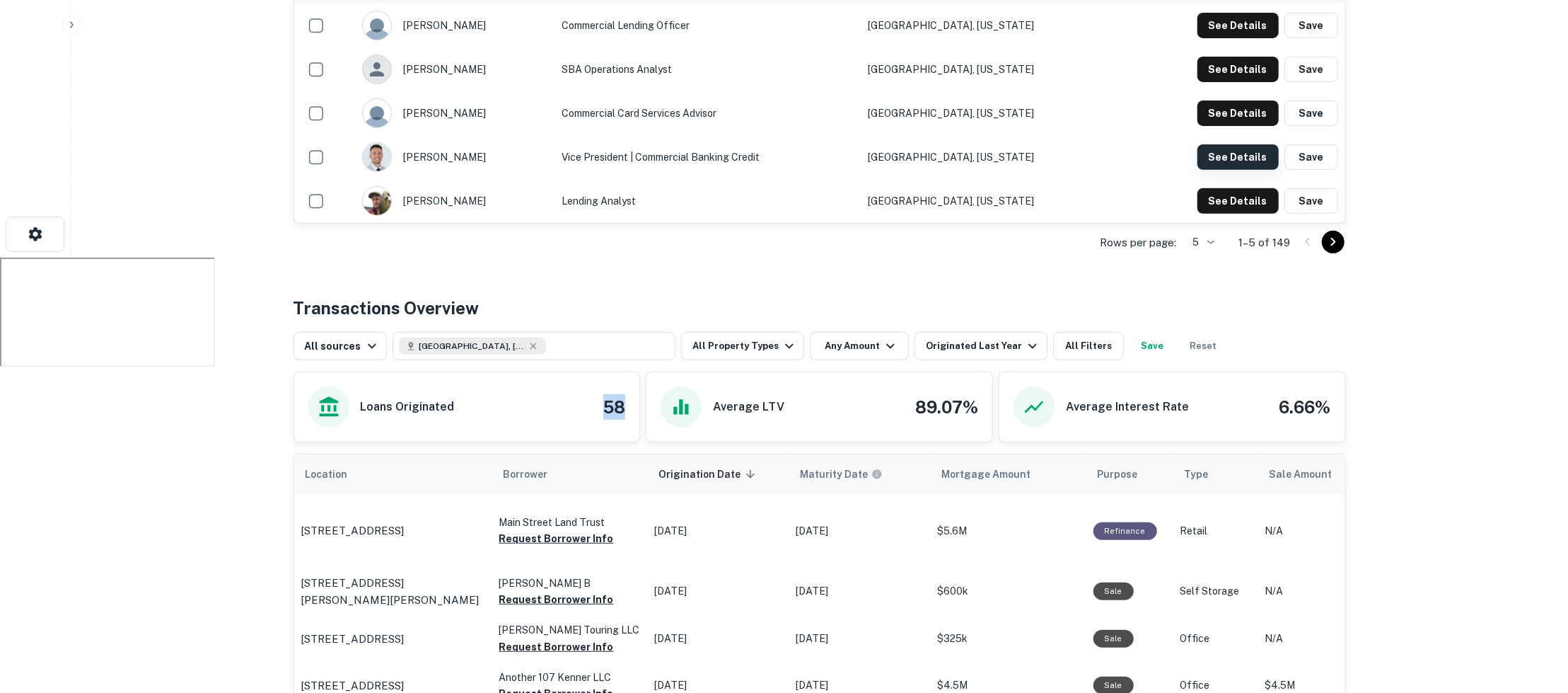
click at [1220, 156] on button "See Details" at bounding box center [1237, 157] width 81 height 26
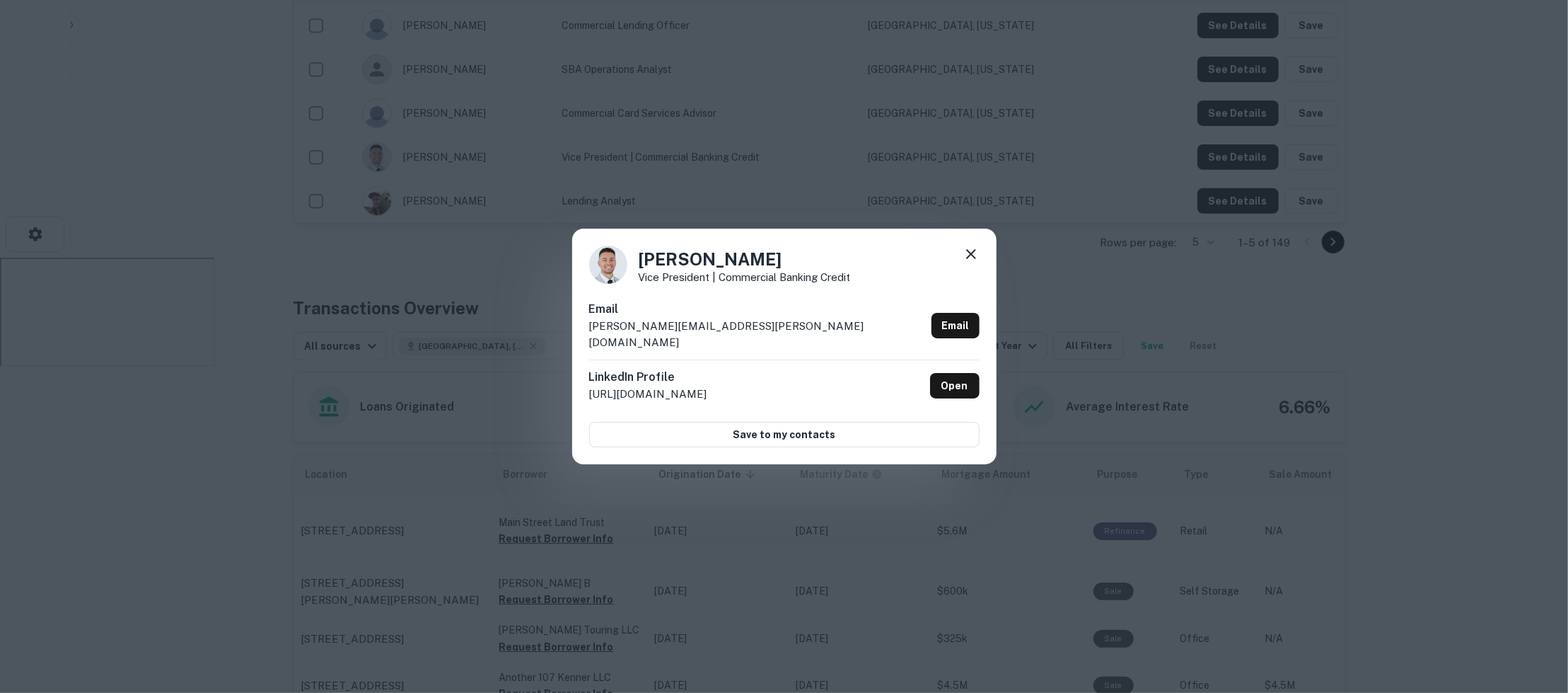
click at [965, 257] on icon at bounding box center [970, 254] width 17 height 17
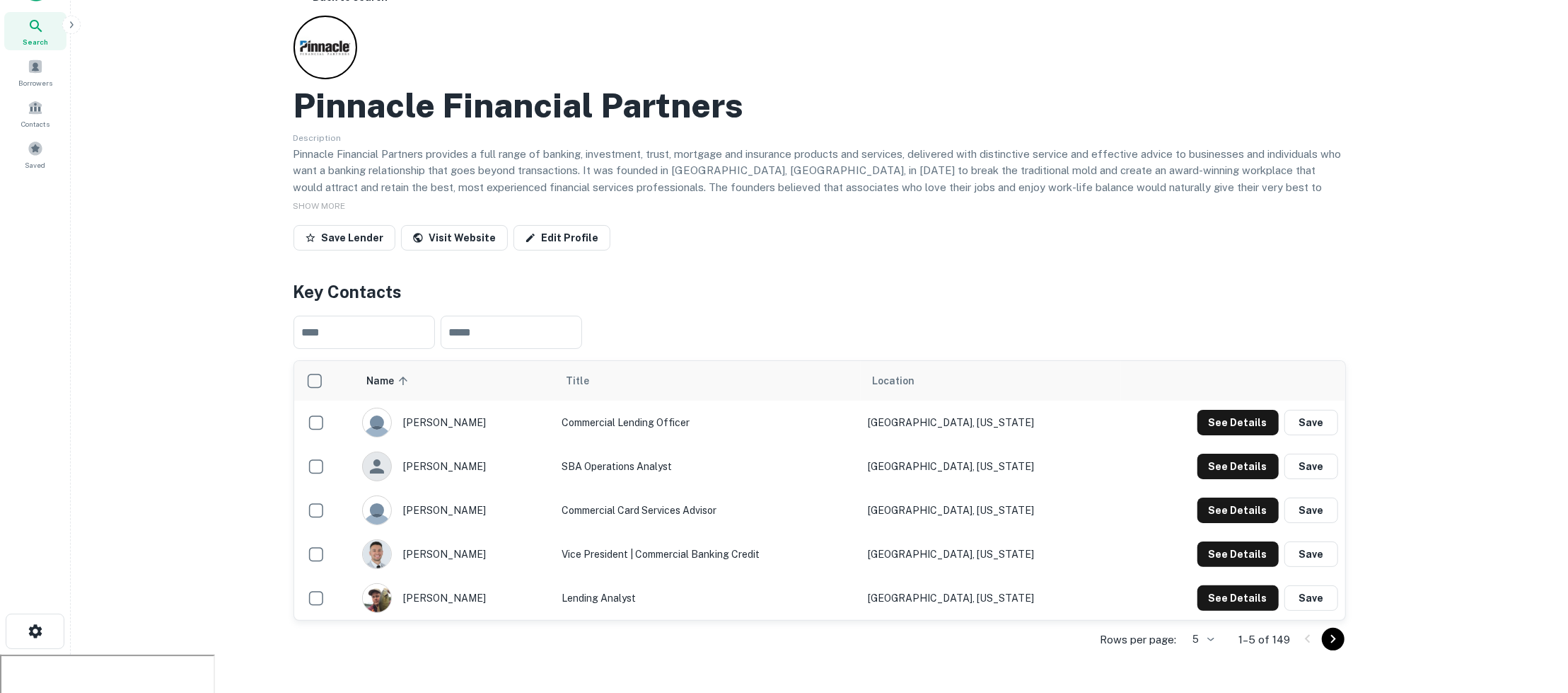
scroll to position [0, 0]
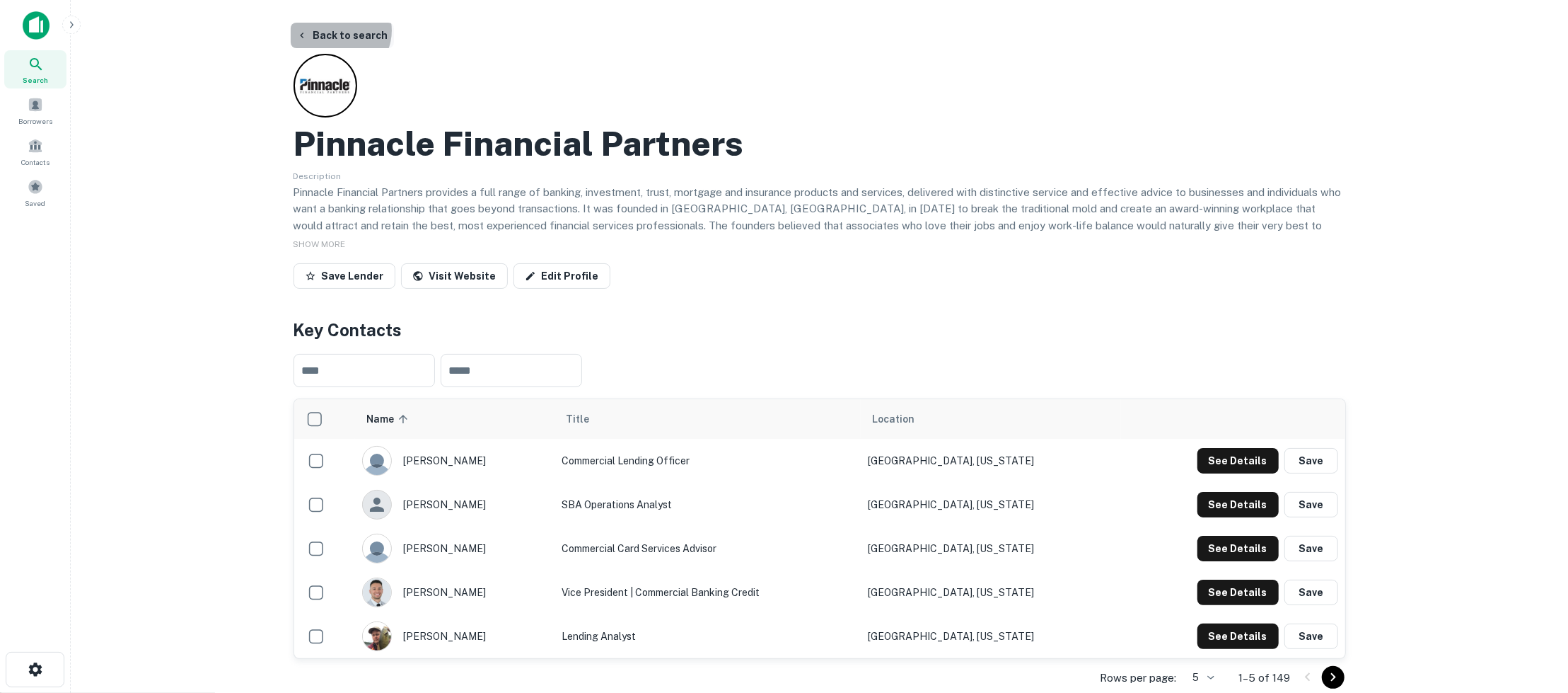
click at [338, 30] on button "Back to search" at bounding box center [342, 35] width 104 height 26
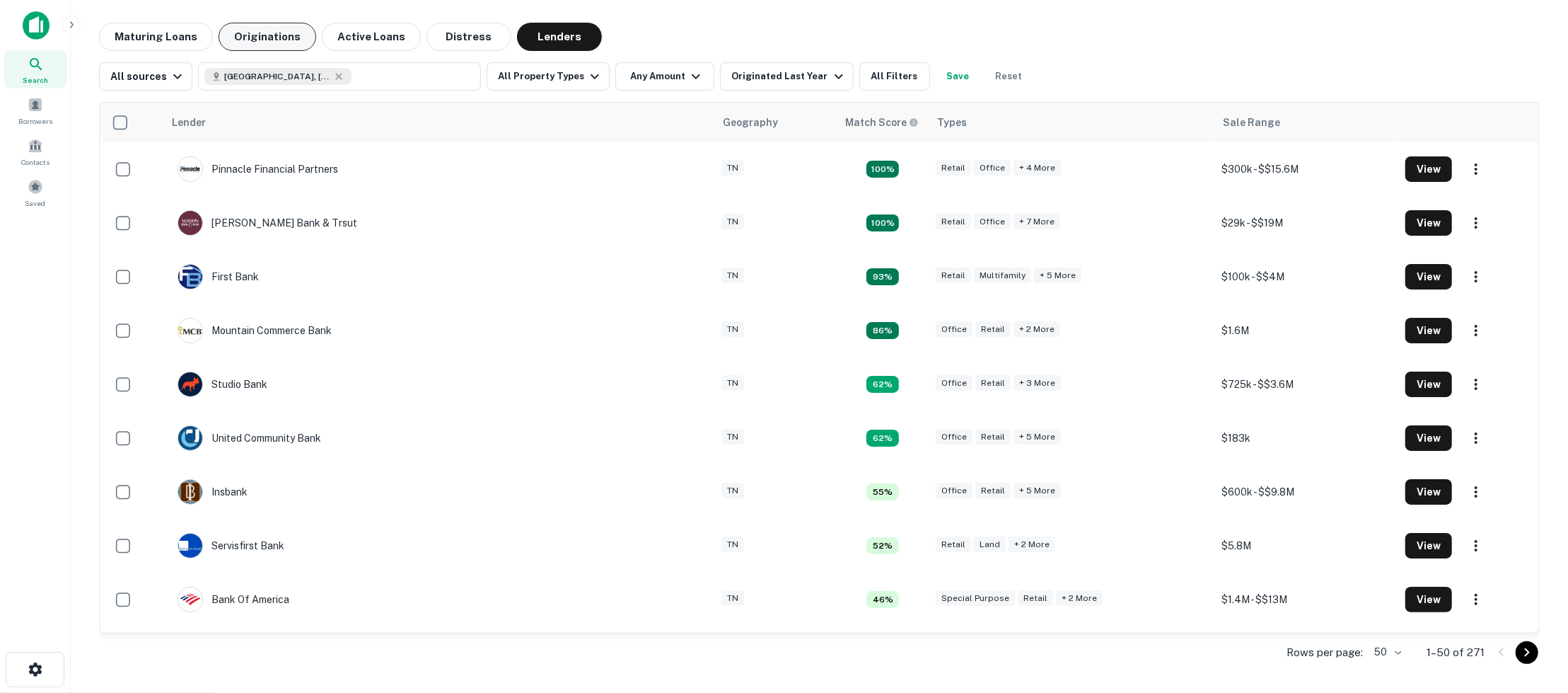
click at [278, 38] on button "Originations" at bounding box center [267, 37] width 98 height 29
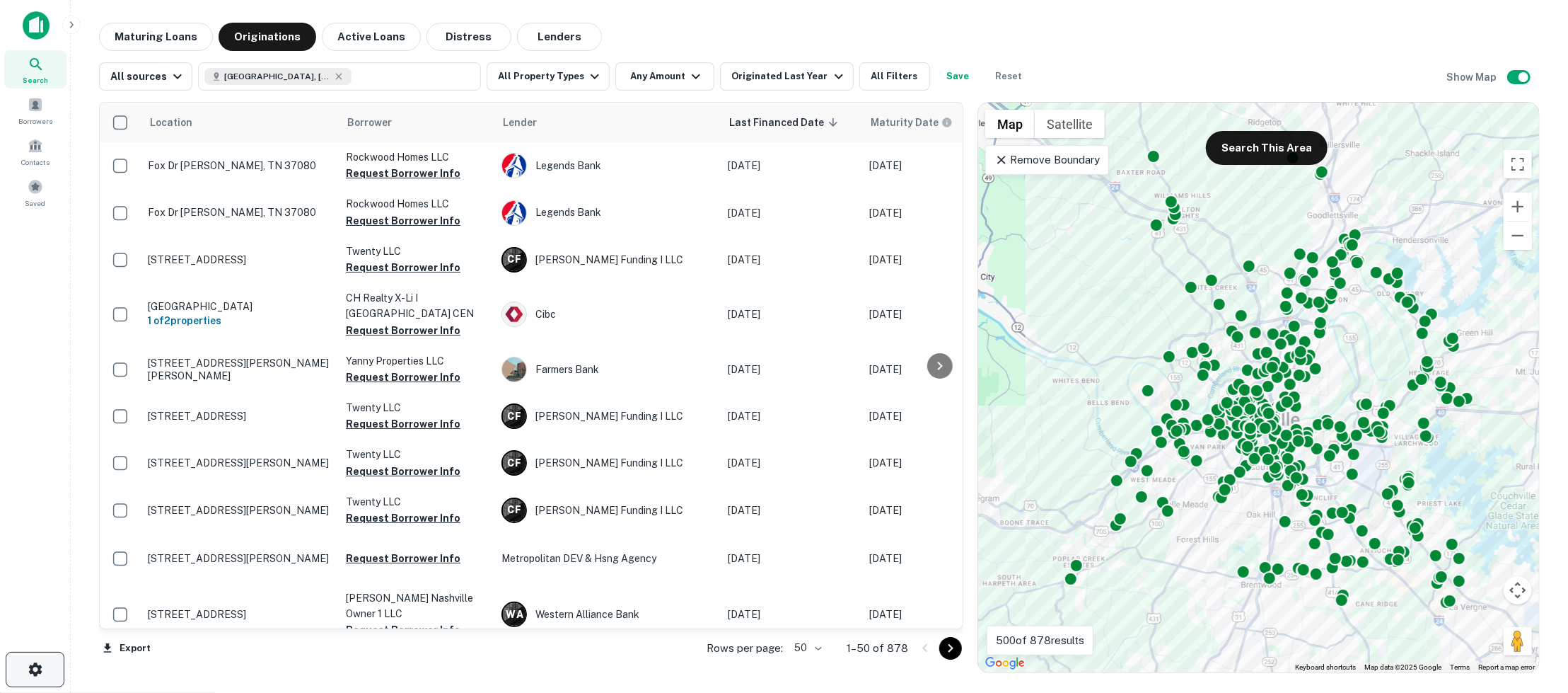
click at [37, 664] on icon "button" at bounding box center [35, 669] width 13 height 13
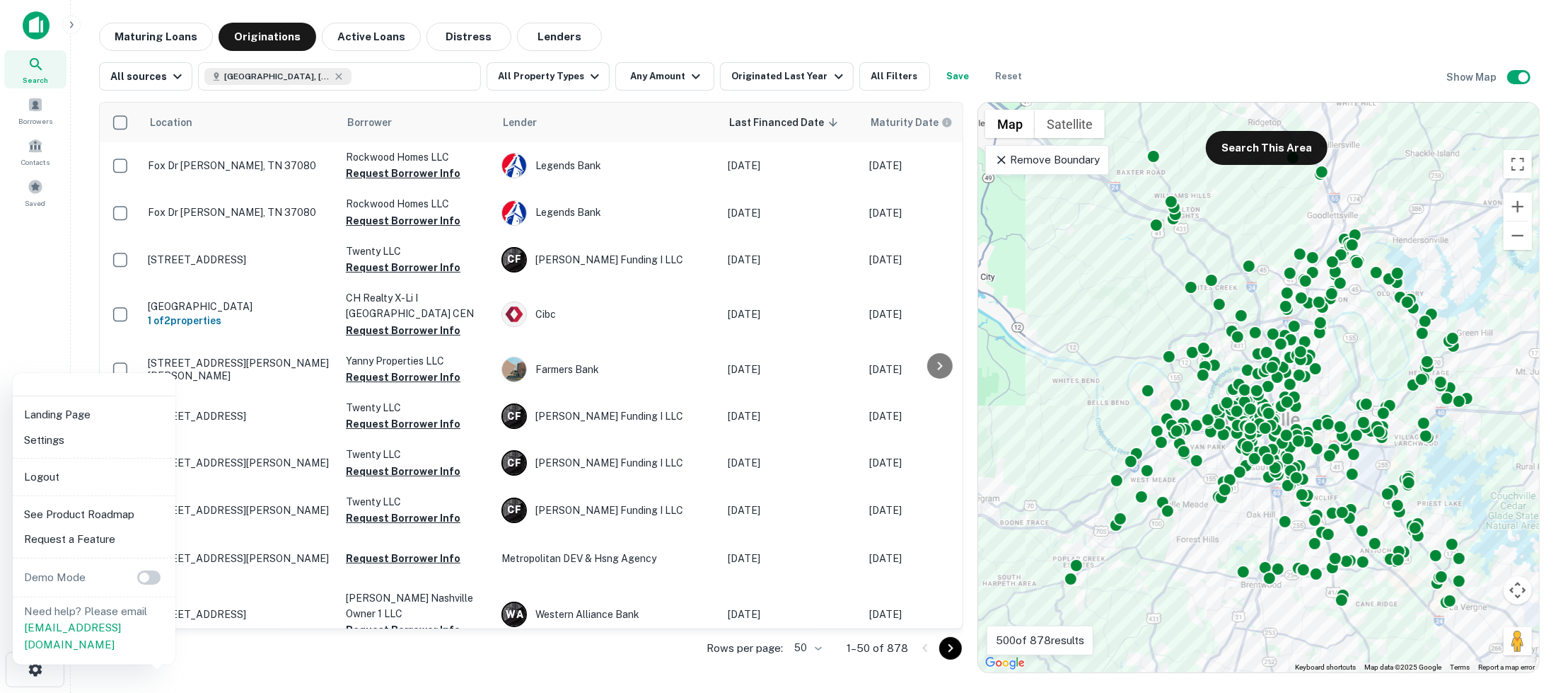
click at [73, 467] on li "Logout" at bounding box center [93, 477] width 151 height 26
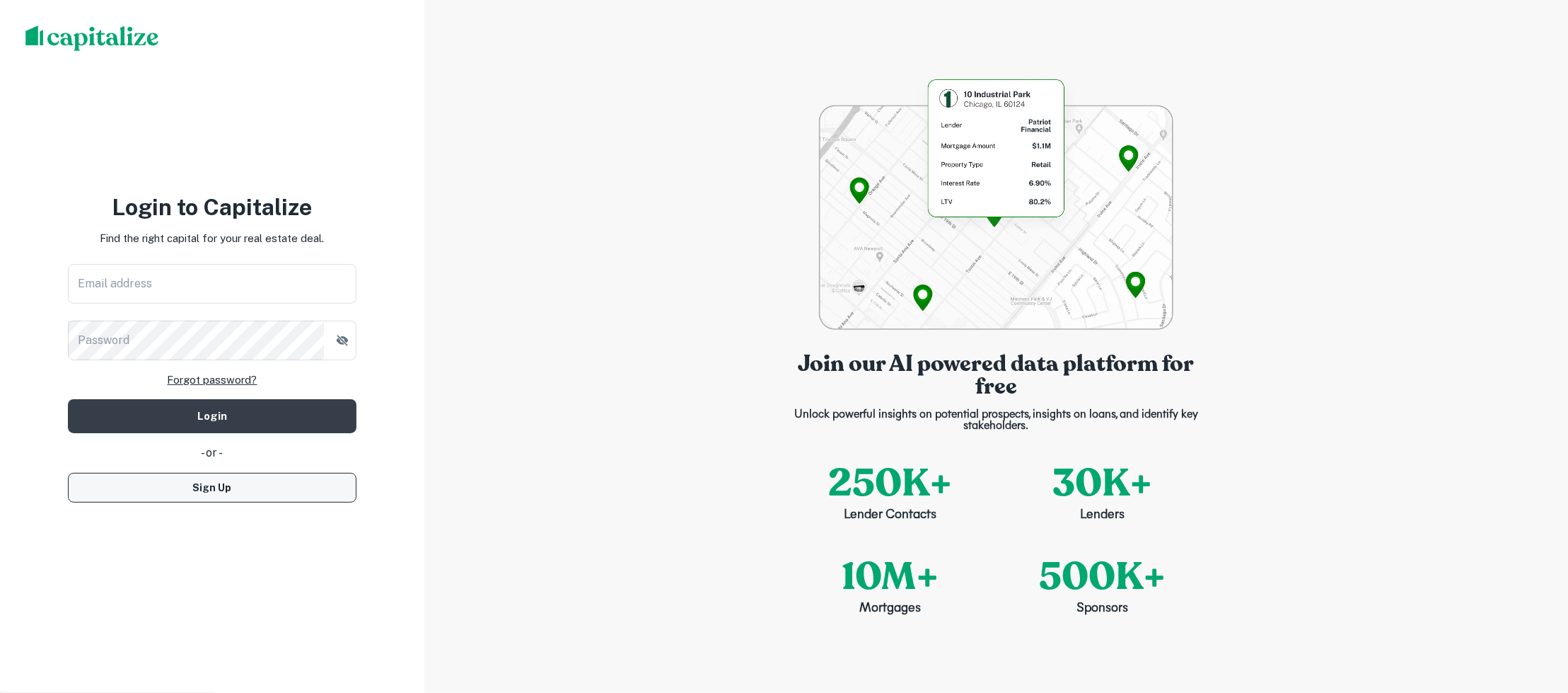
click at [246, 491] on button "Sign Up" at bounding box center [211, 486] width 288 height 30
select select "**"
